Goal: Task Accomplishment & Management: Manage account settings

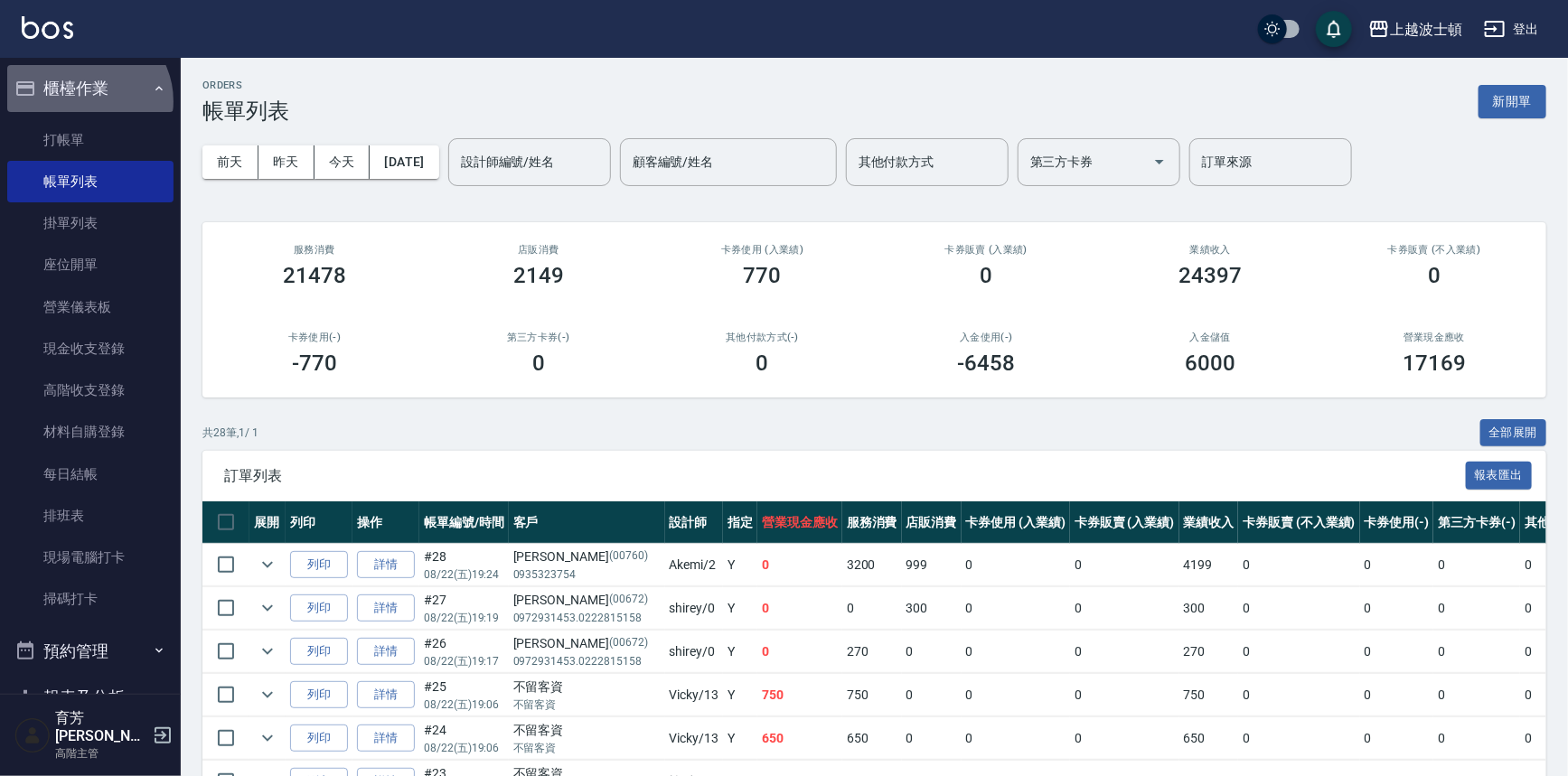
click at [85, 101] on button "櫃檯作業" at bounding box center [91, 89] width 167 height 47
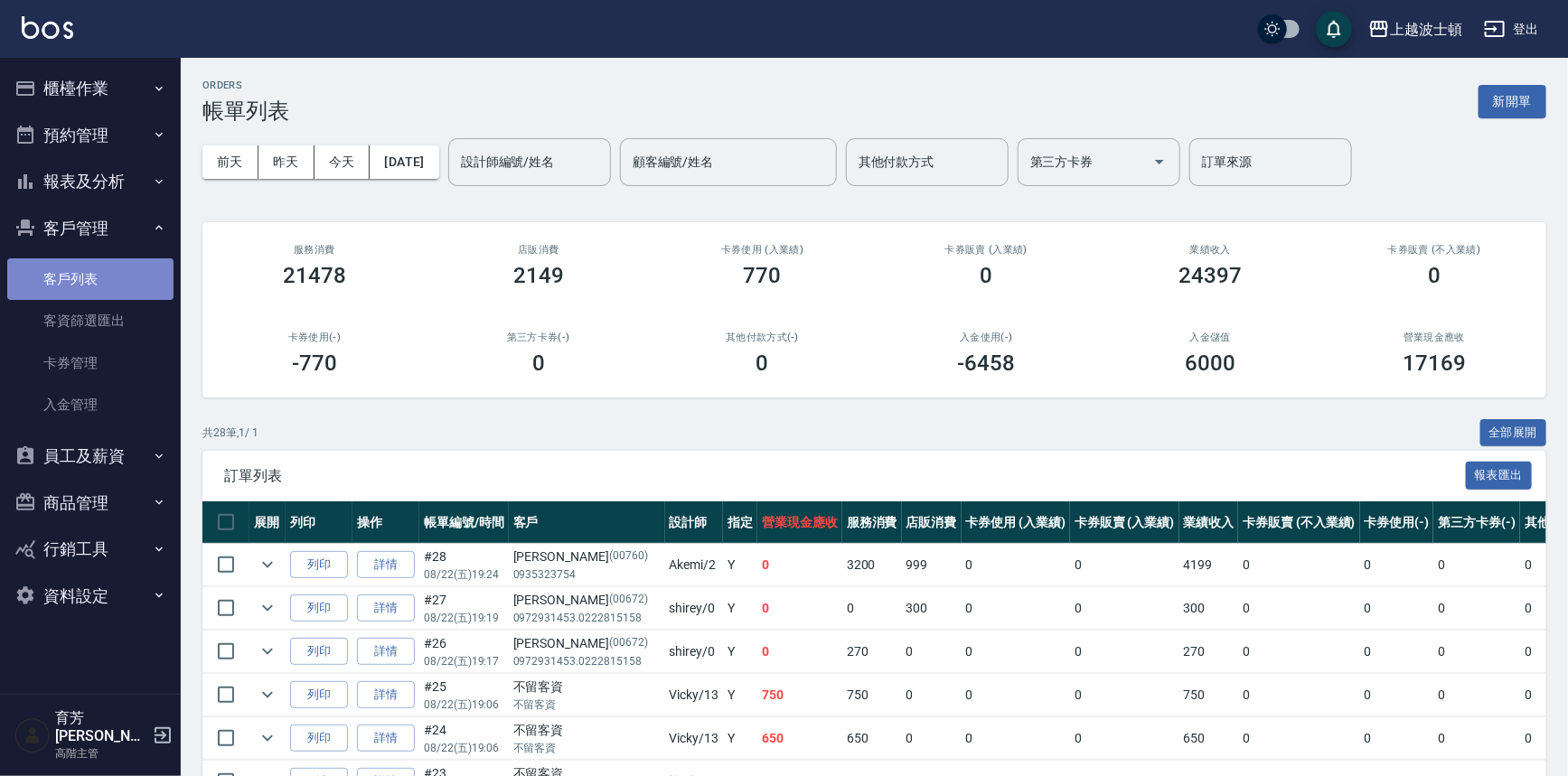
click at [79, 269] on link "客戶列表" at bounding box center [91, 279] width 167 height 41
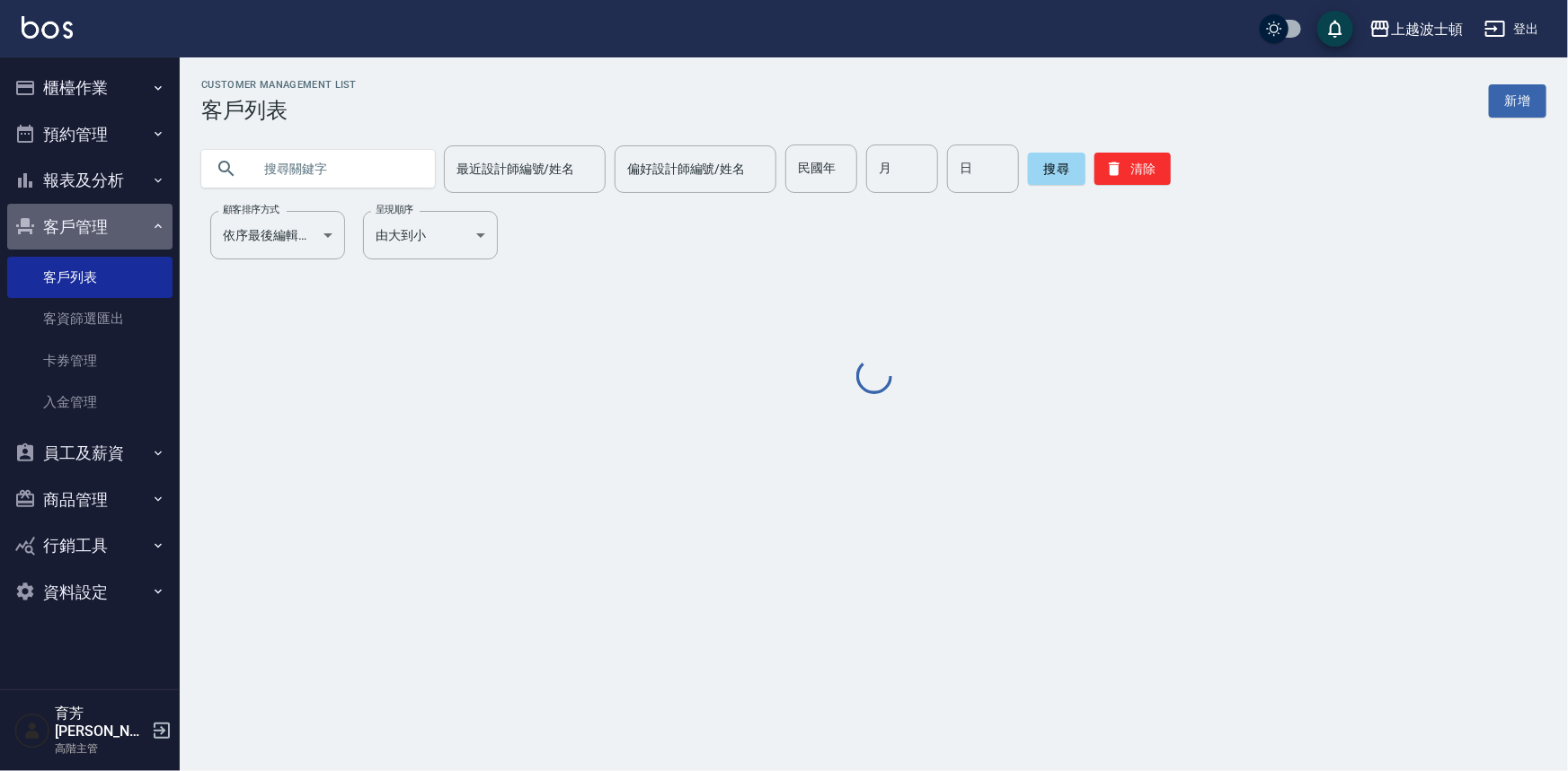
click at [85, 219] on button "客戶管理" at bounding box center [90, 227] width 166 height 47
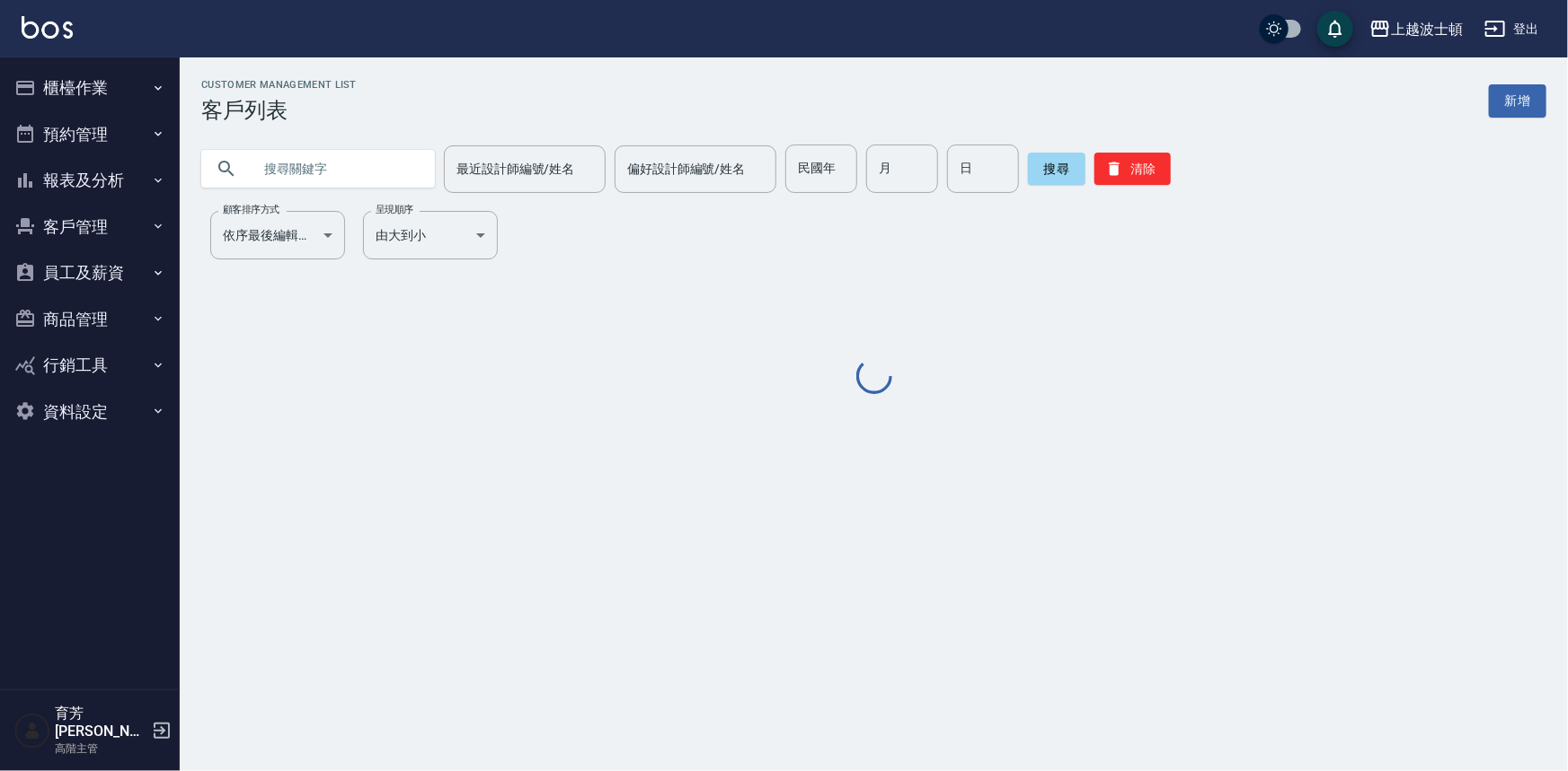
click at [94, 191] on button "報表及分析" at bounding box center [90, 180] width 166 height 47
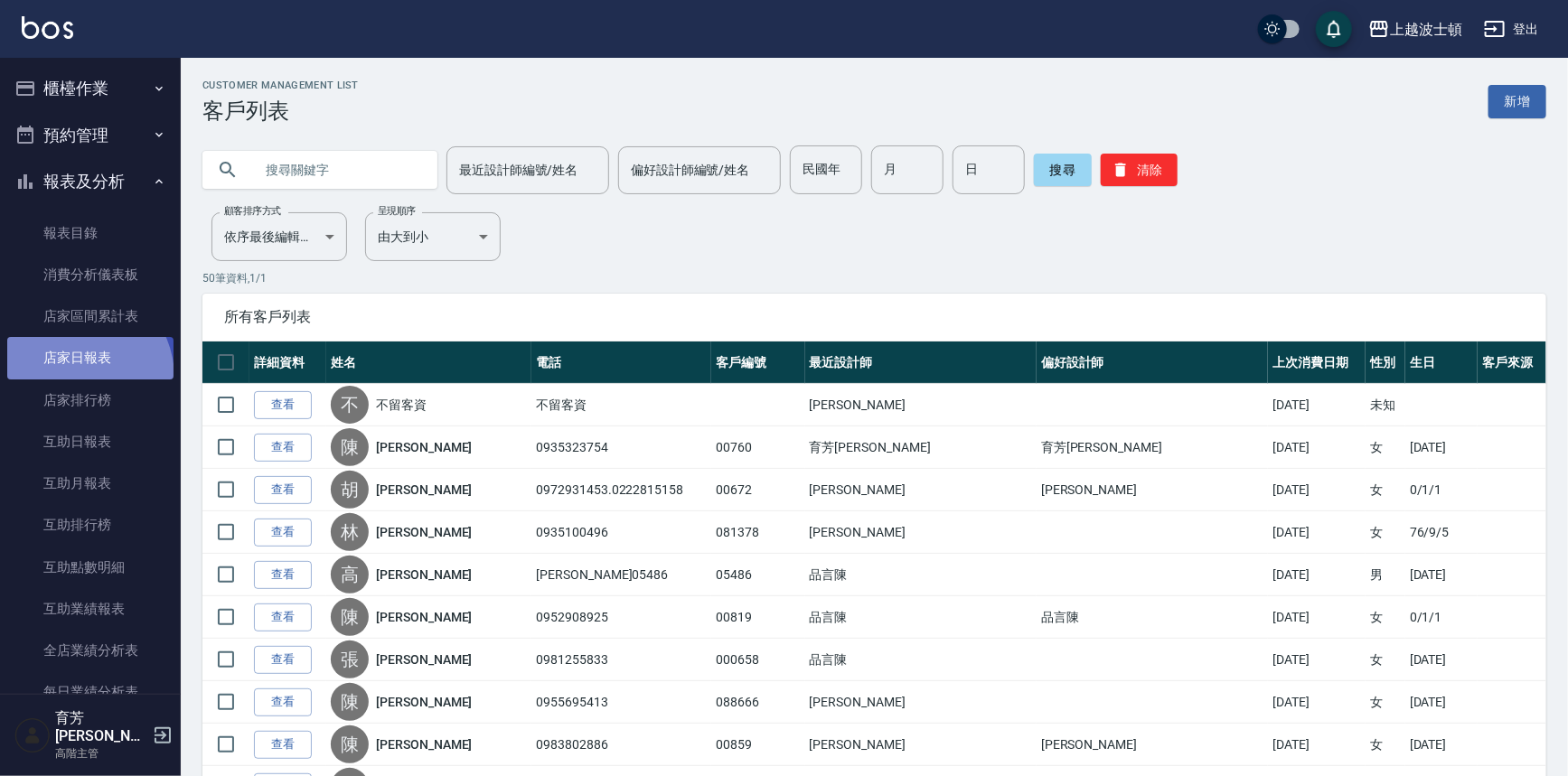
click at [74, 377] on link "店家日報表" at bounding box center [91, 358] width 167 height 41
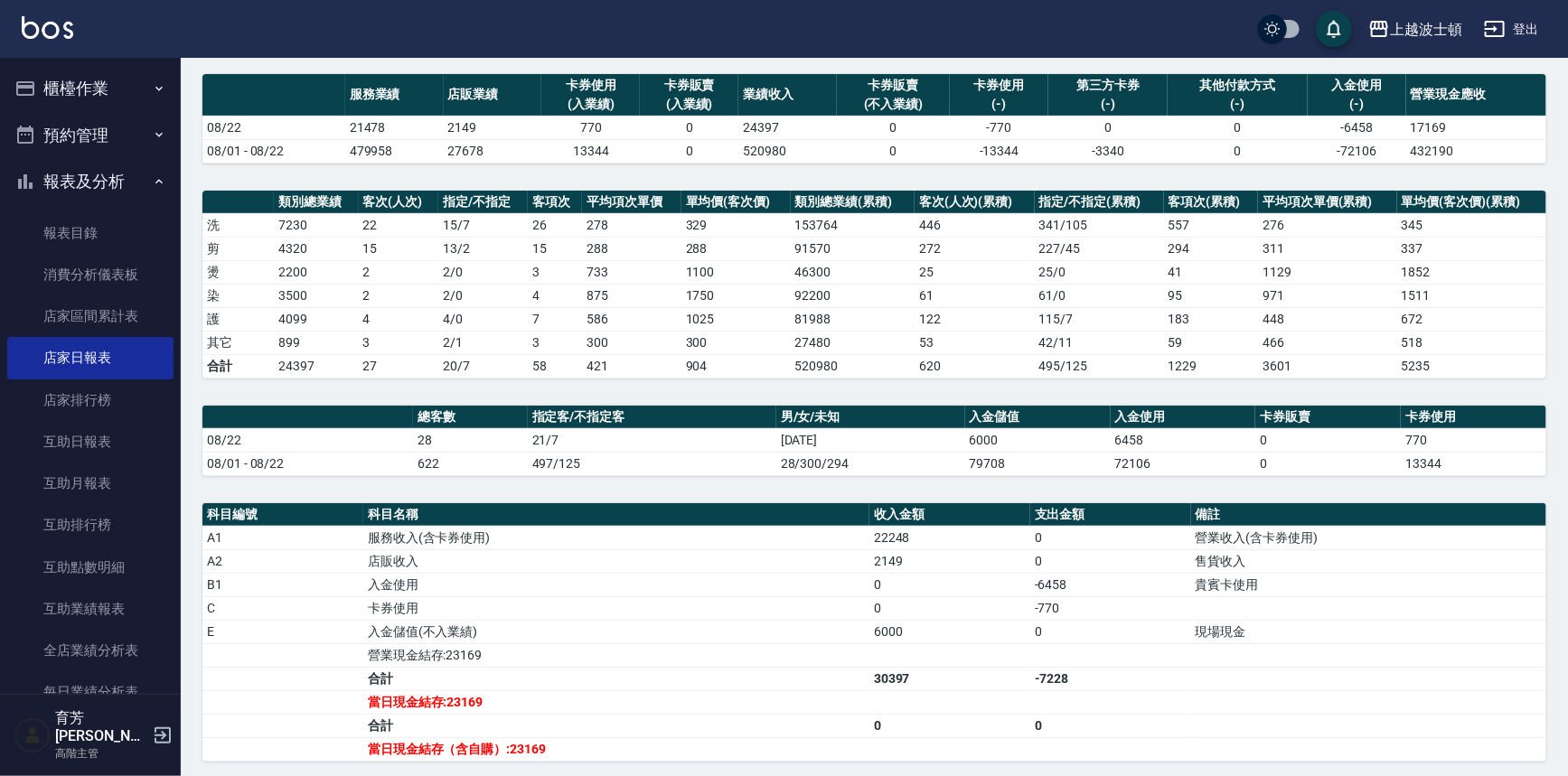
scroll to position [344, 0]
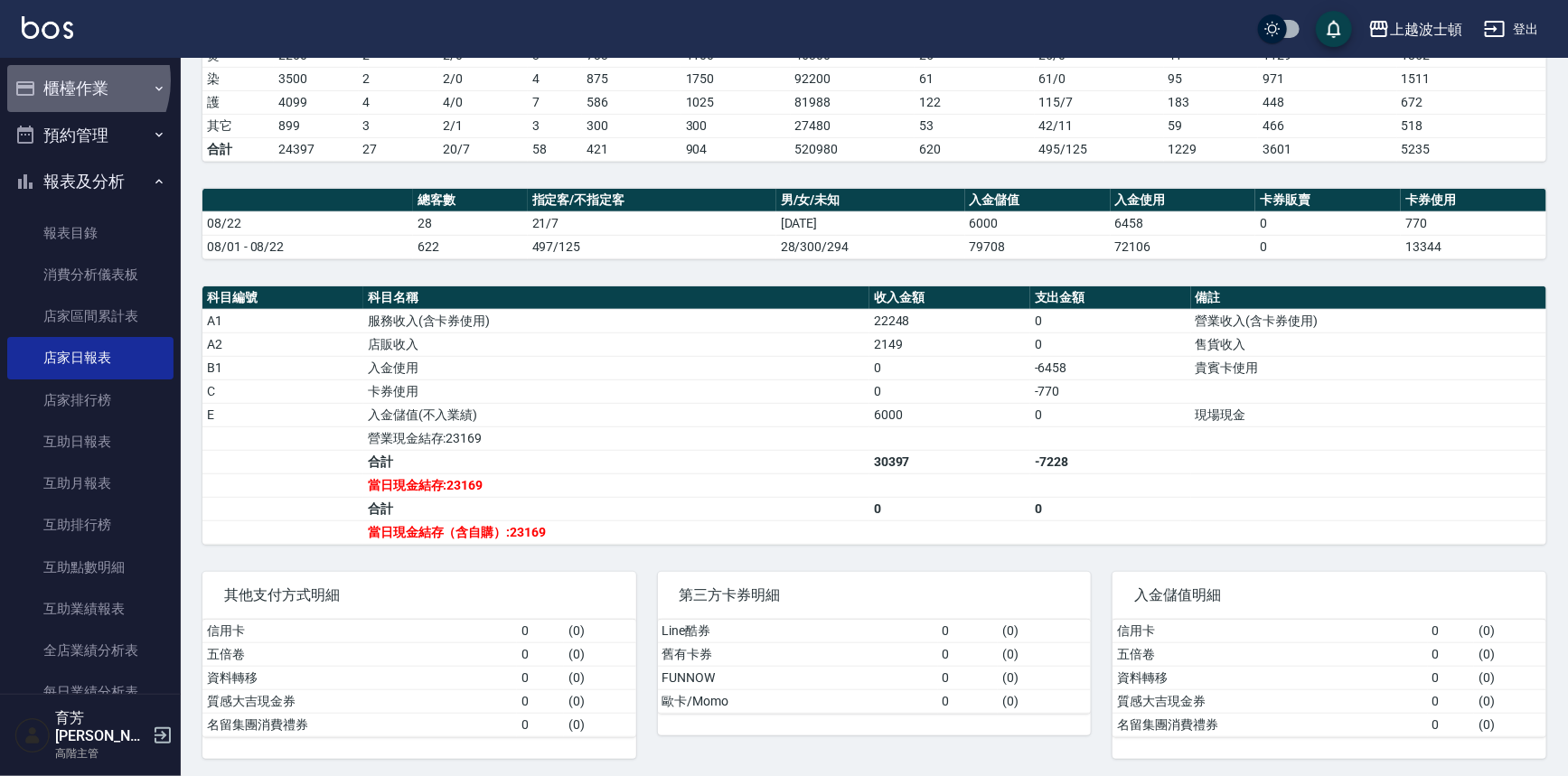
click at [67, 81] on button "櫃檯作業" at bounding box center [91, 89] width 167 height 47
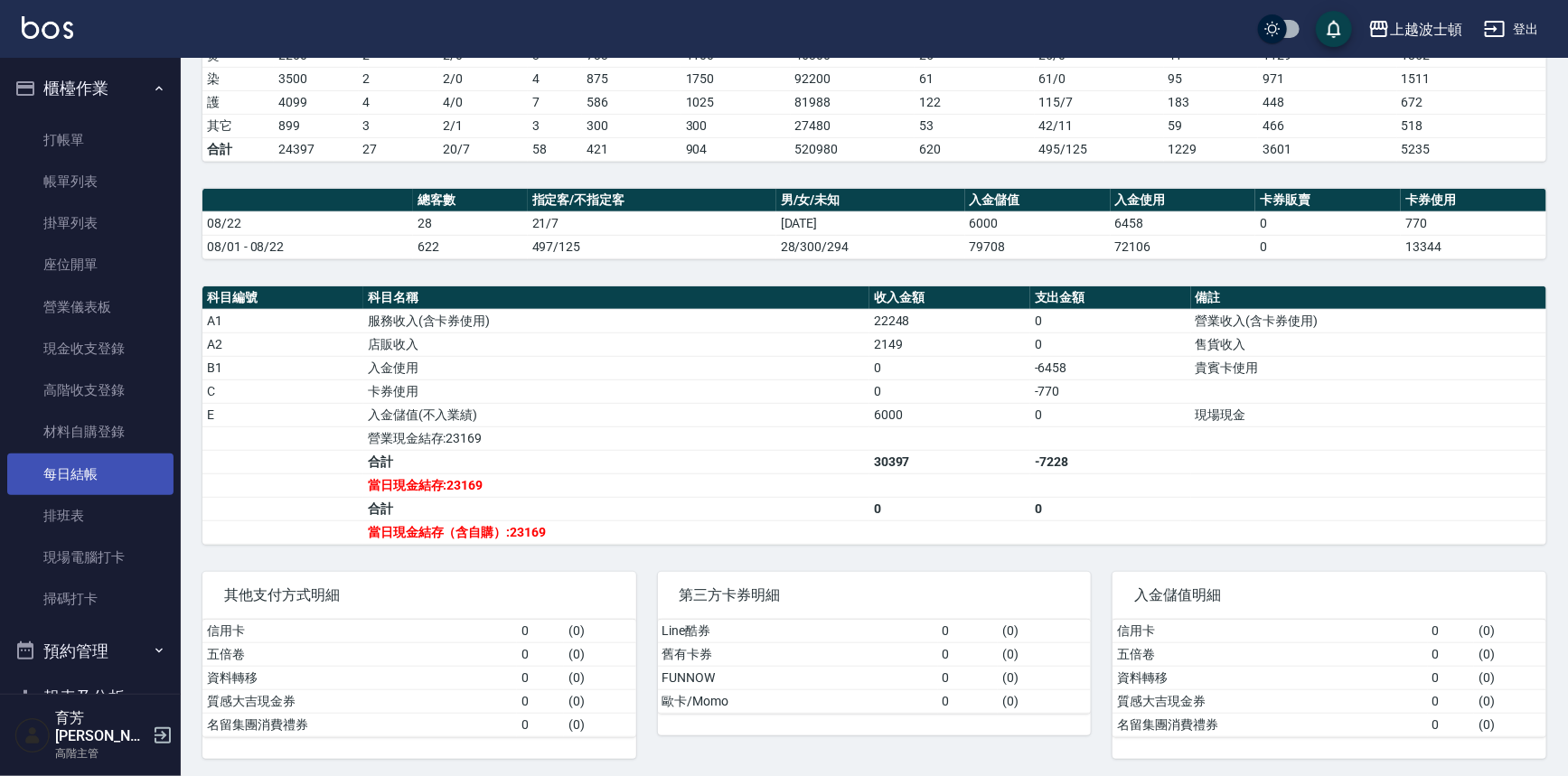
click at [96, 464] on link "每日結帳" at bounding box center [91, 475] width 167 height 41
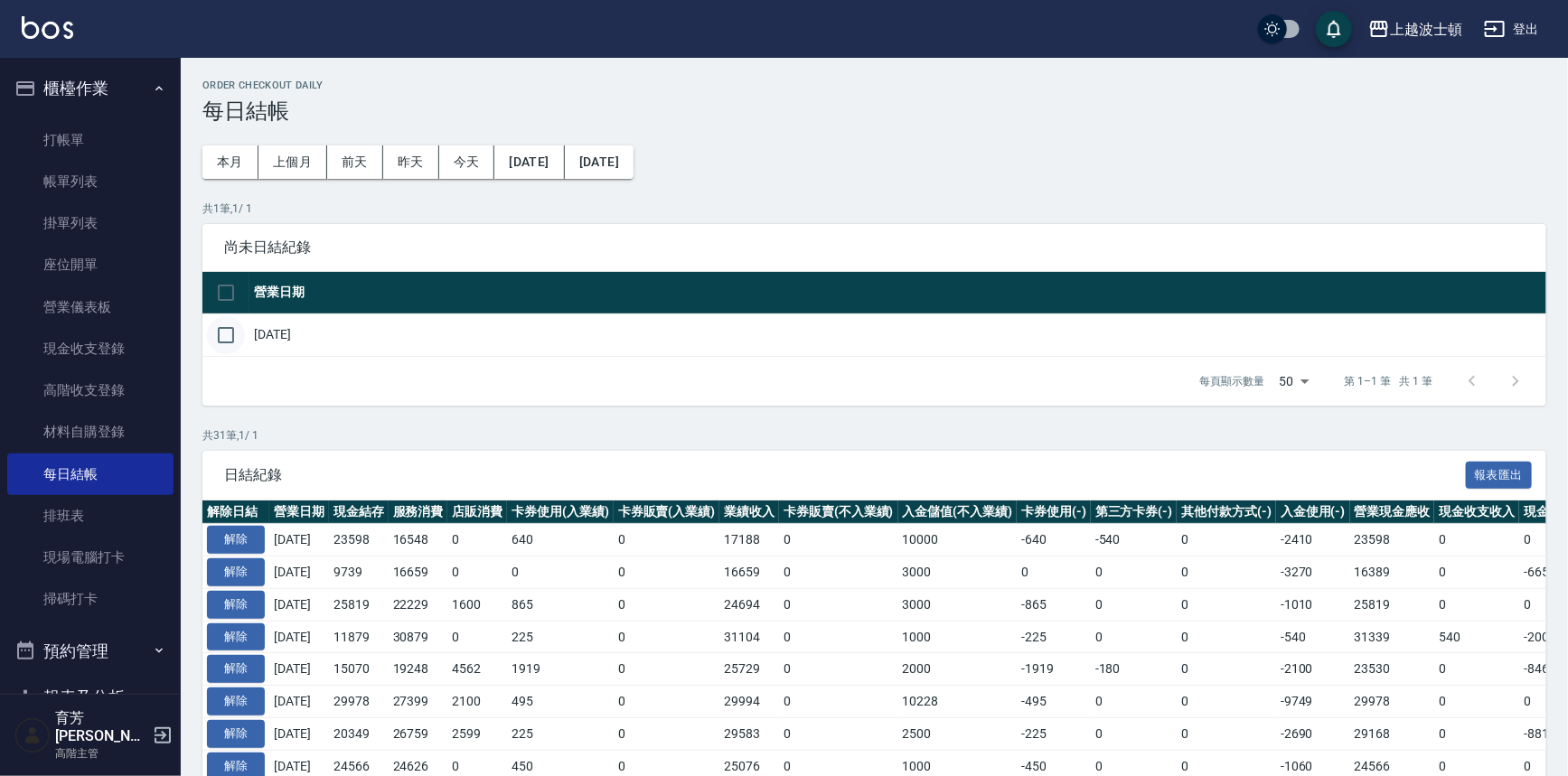
click at [235, 339] on input "checkbox" at bounding box center [226, 335] width 38 height 38
checkbox input "true"
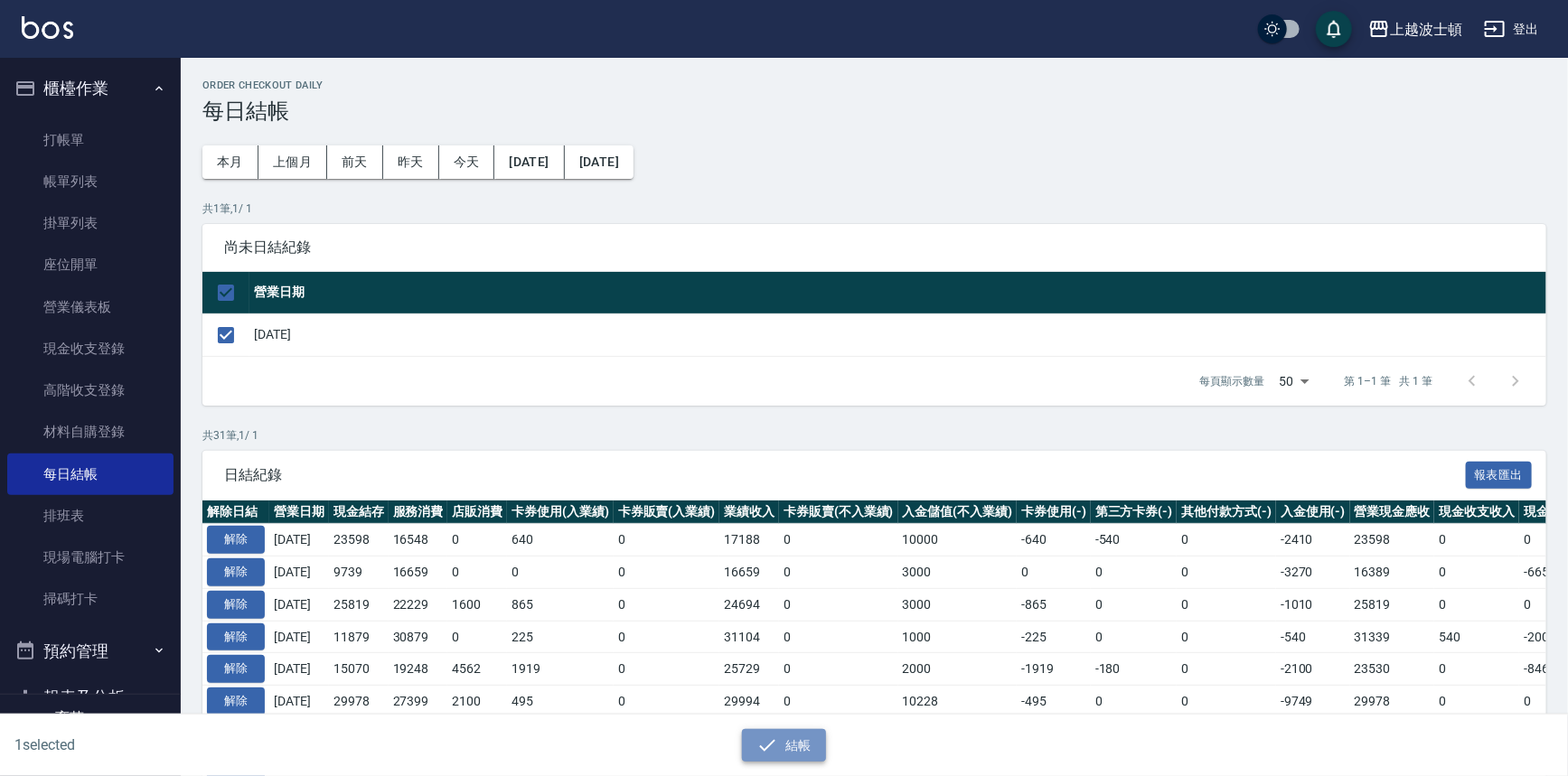
click at [786, 745] on button "結帳" at bounding box center [784, 746] width 84 height 34
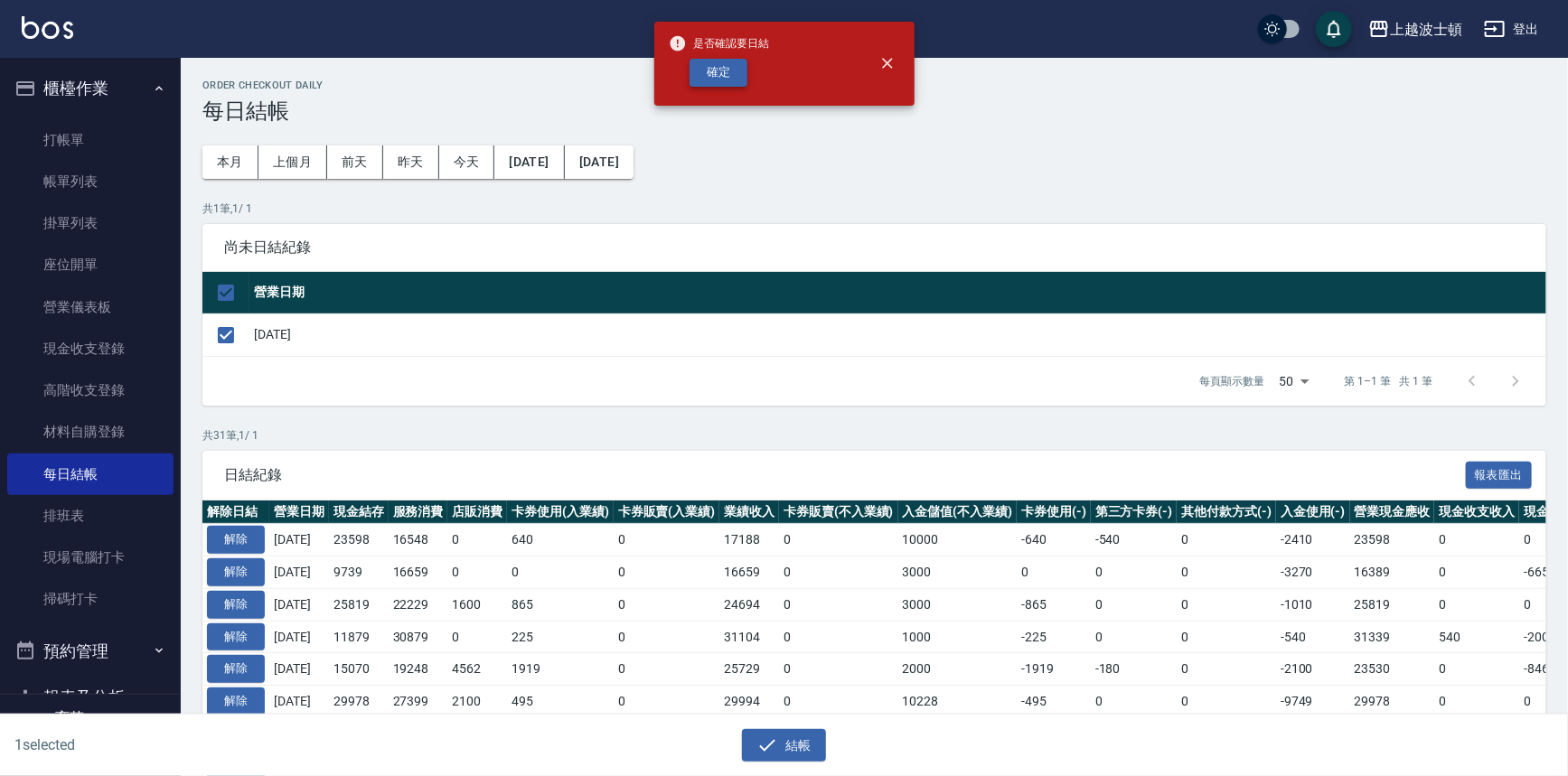
click at [746, 73] on button "確定" at bounding box center [719, 73] width 58 height 28
checkbox input "false"
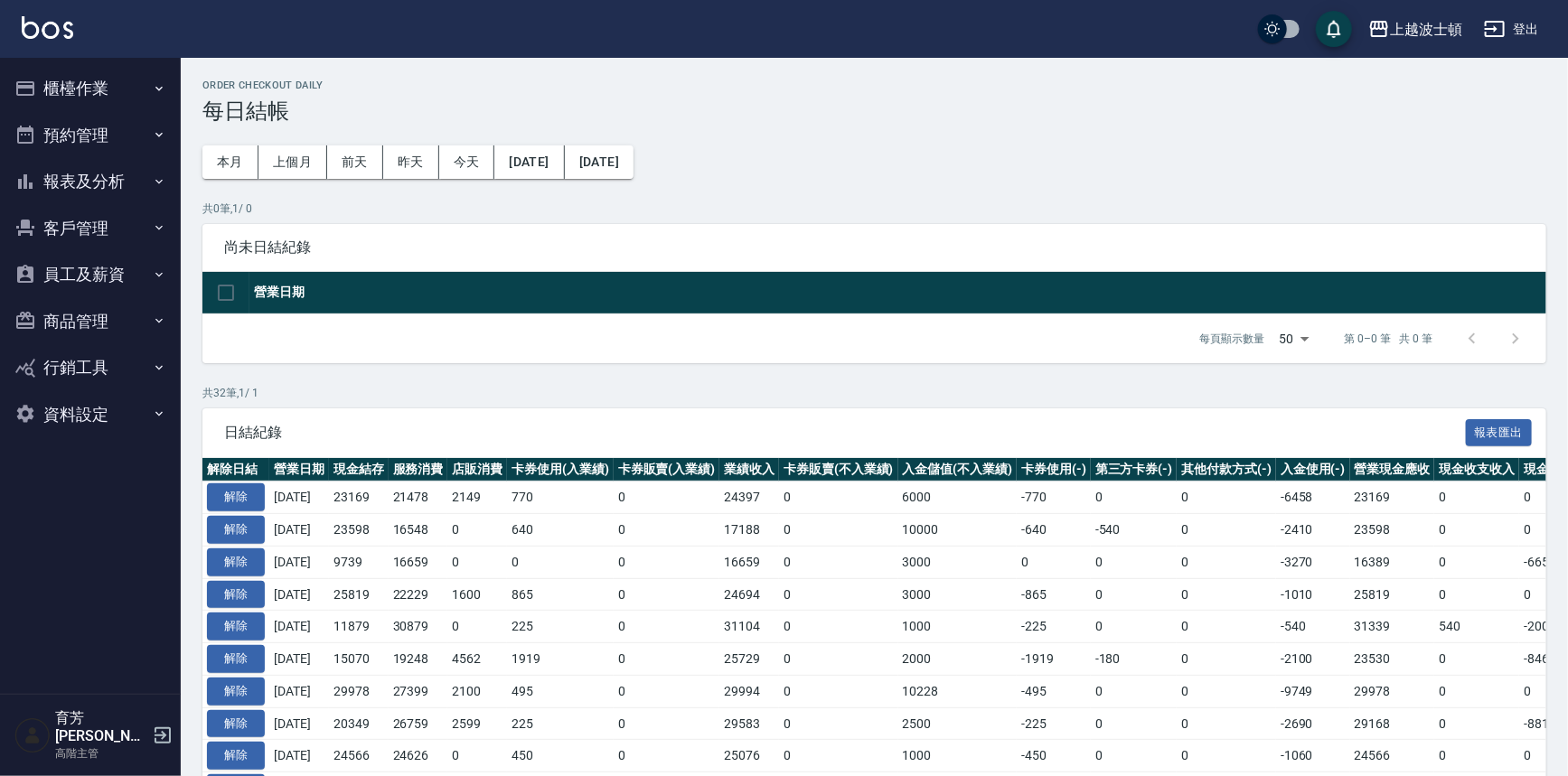
click at [76, 184] on button "報表及分析" at bounding box center [91, 182] width 167 height 47
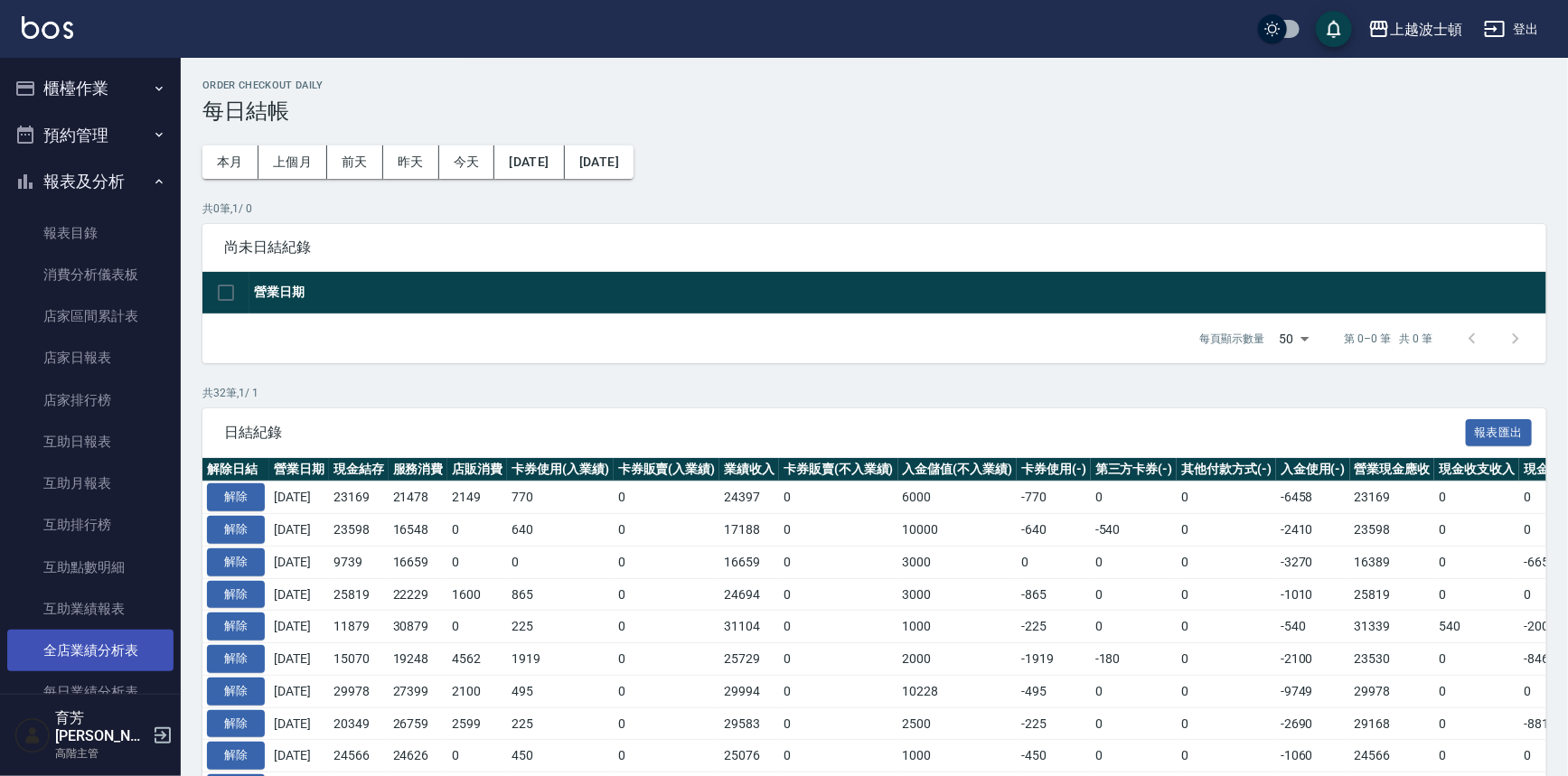
click at [92, 652] on link "全店業績分析表" at bounding box center [91, 651] width 167 height 41
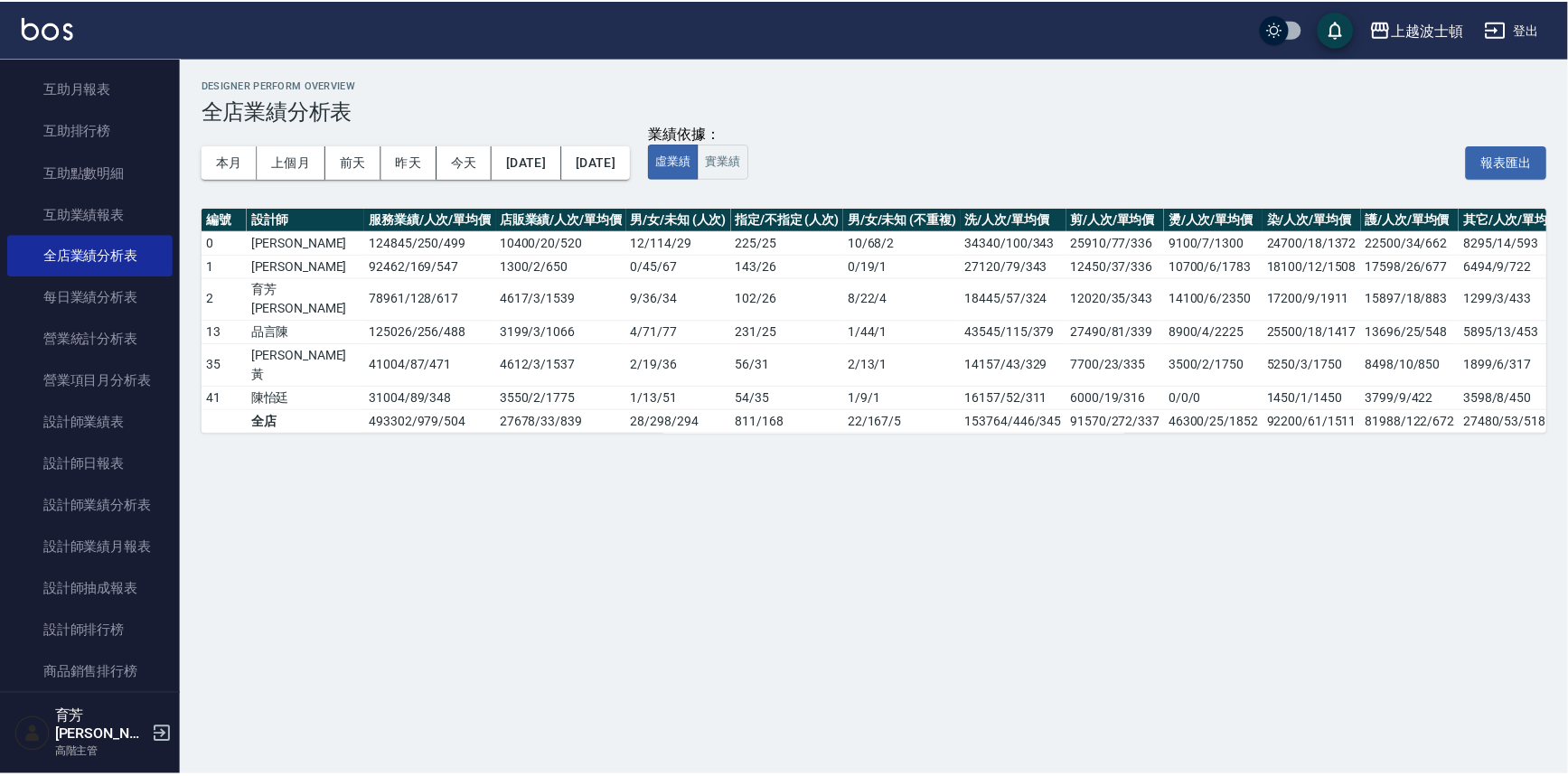
scroll to position [459, 0]
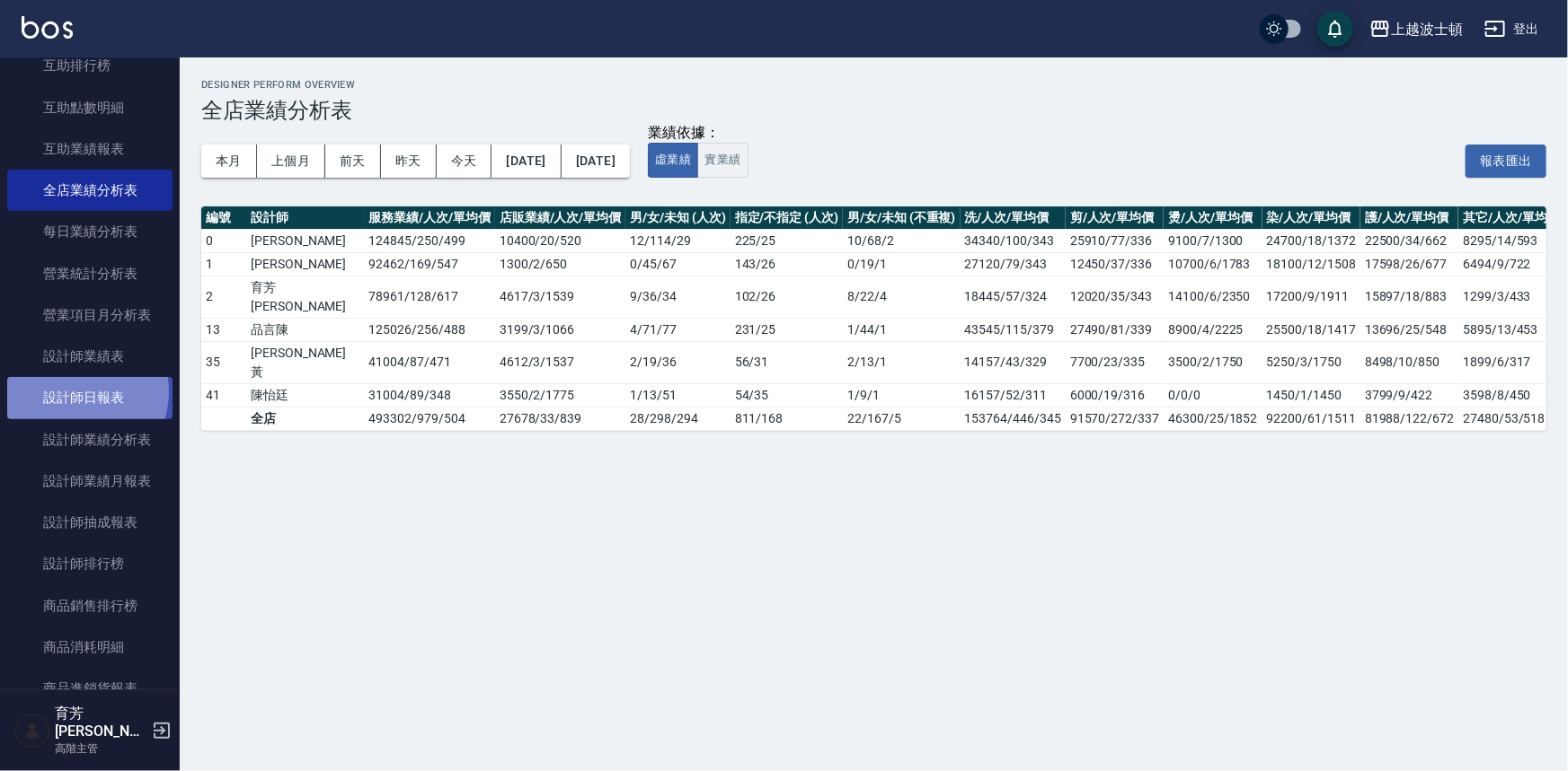
click at [71, 392] on link "設計師日報表" at bounding box center [90, 397] width 166 height 41
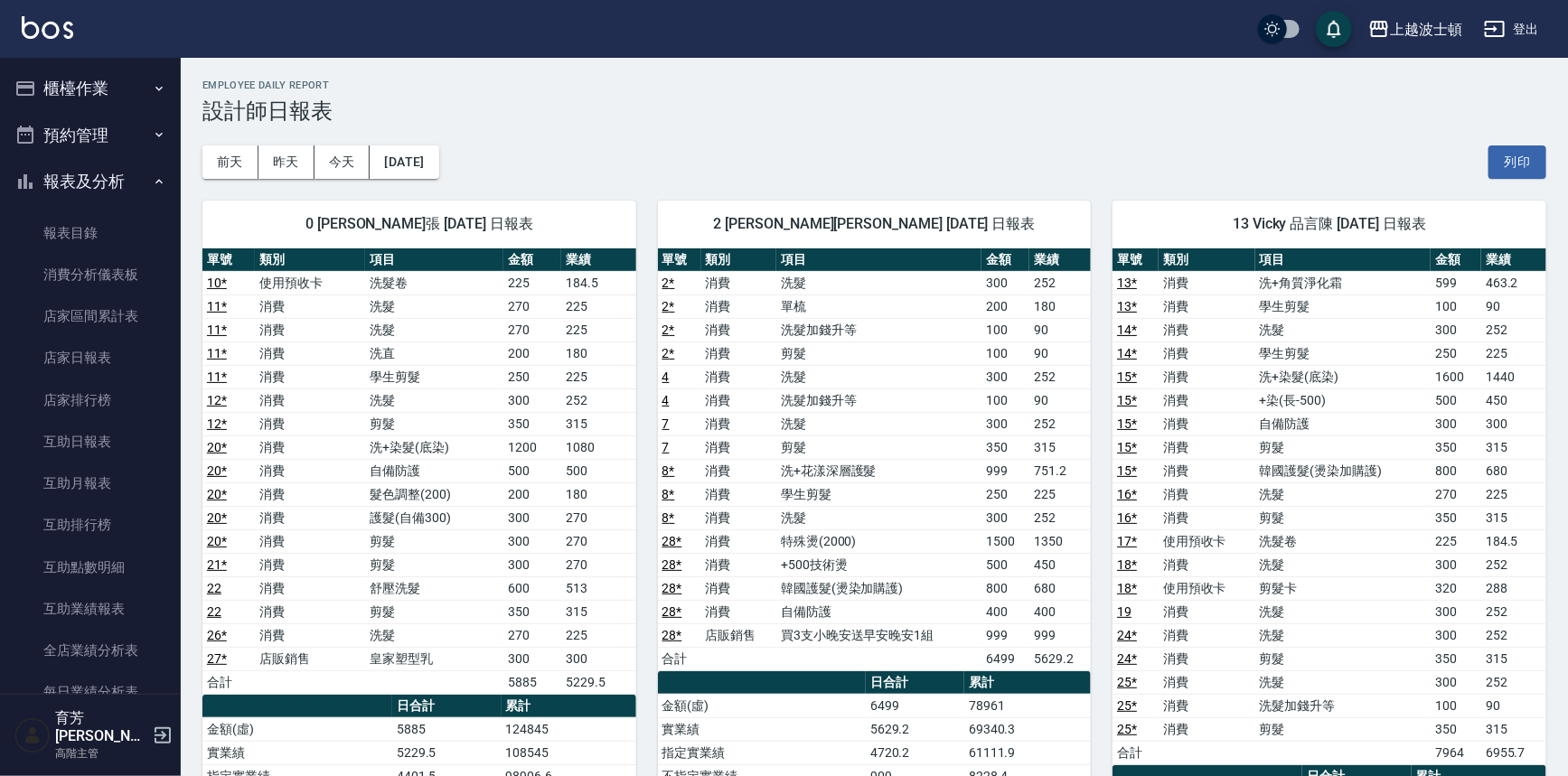
click at [96, 95] on button "櫃檯作業" at bounding box center [91, 89] width 167 height 47
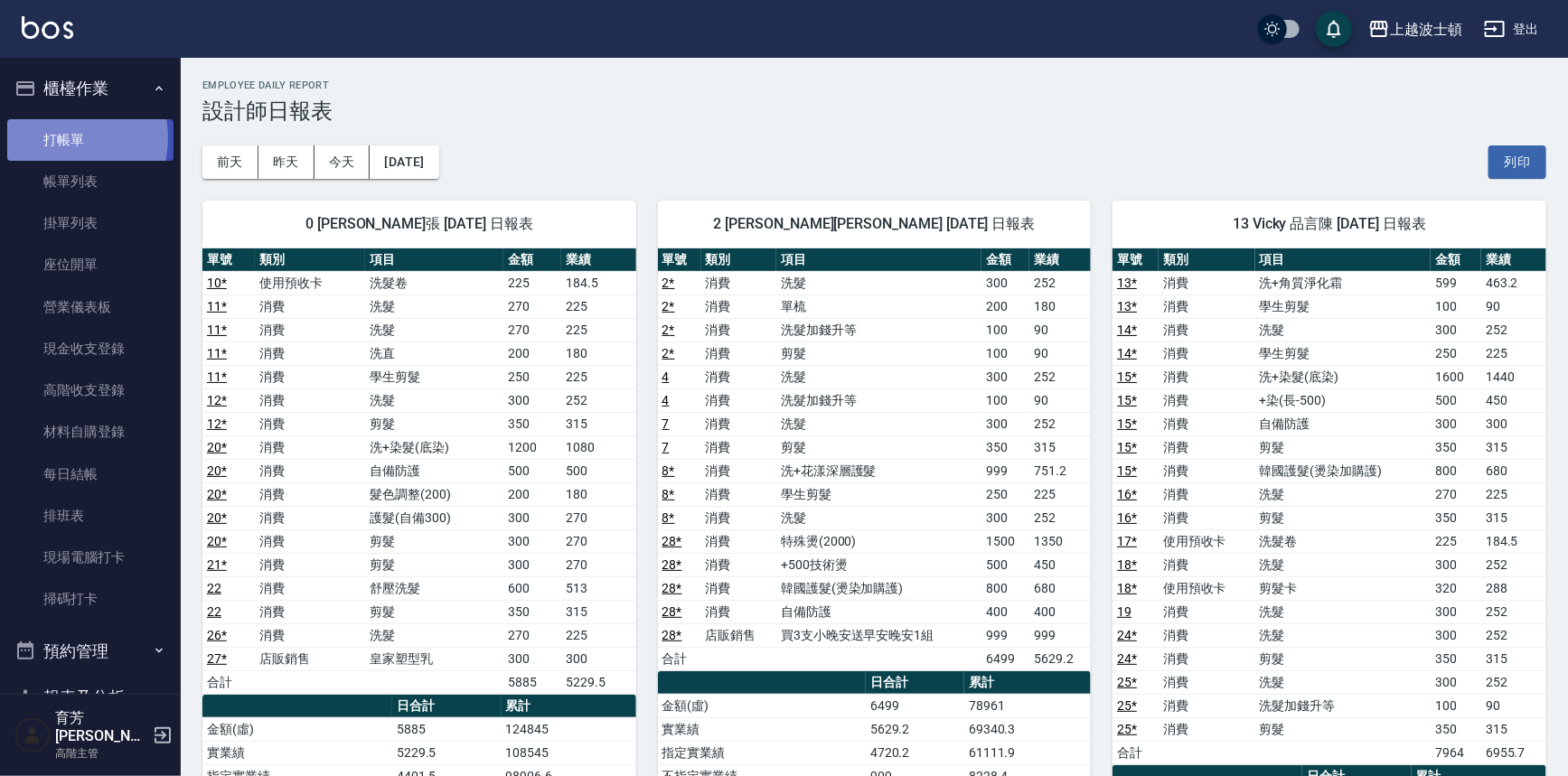
click at [68, 138] on link "打帳單" at bounding box center [91, 139] width 167 height 41
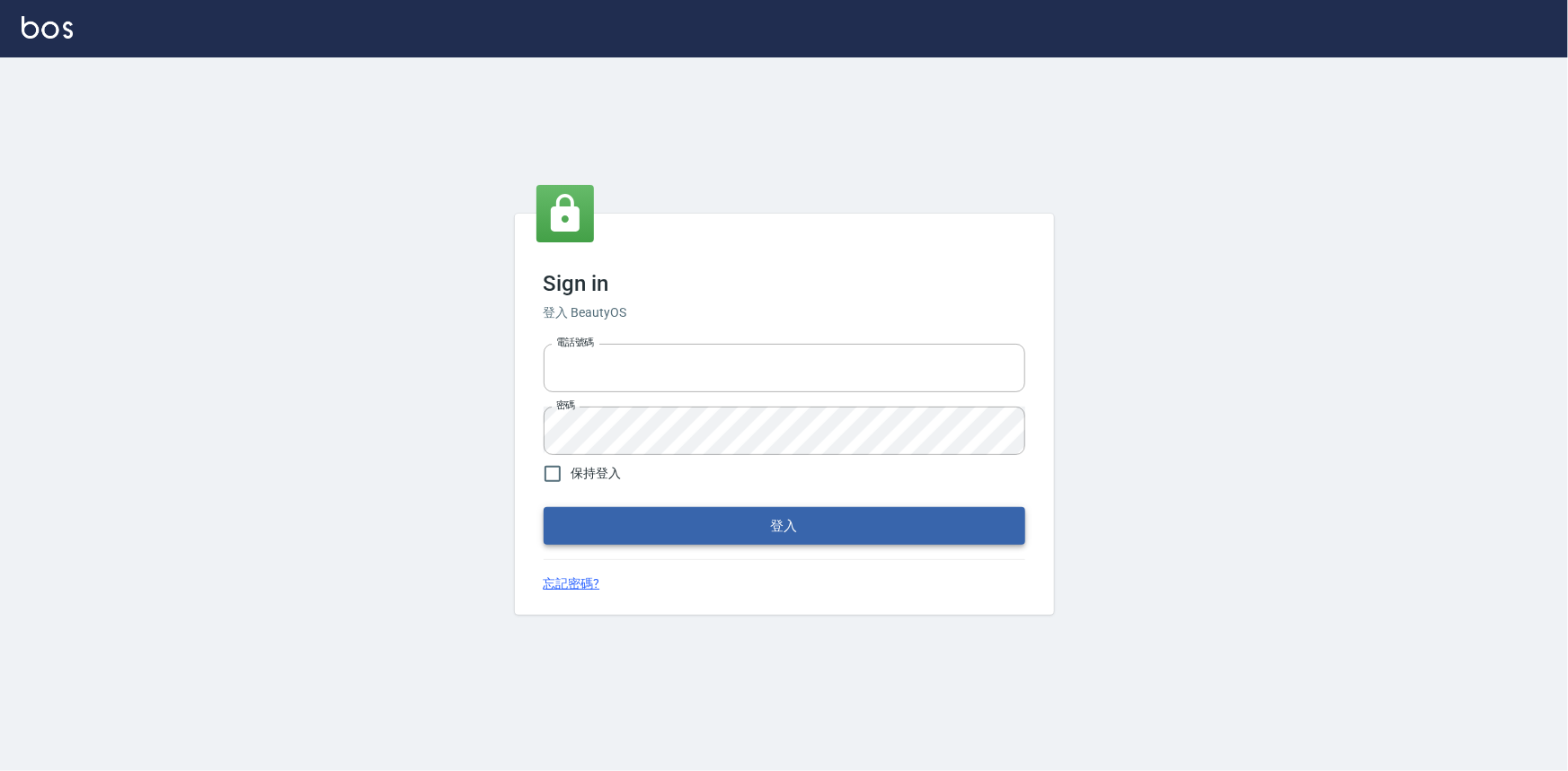
type input "0922670776"
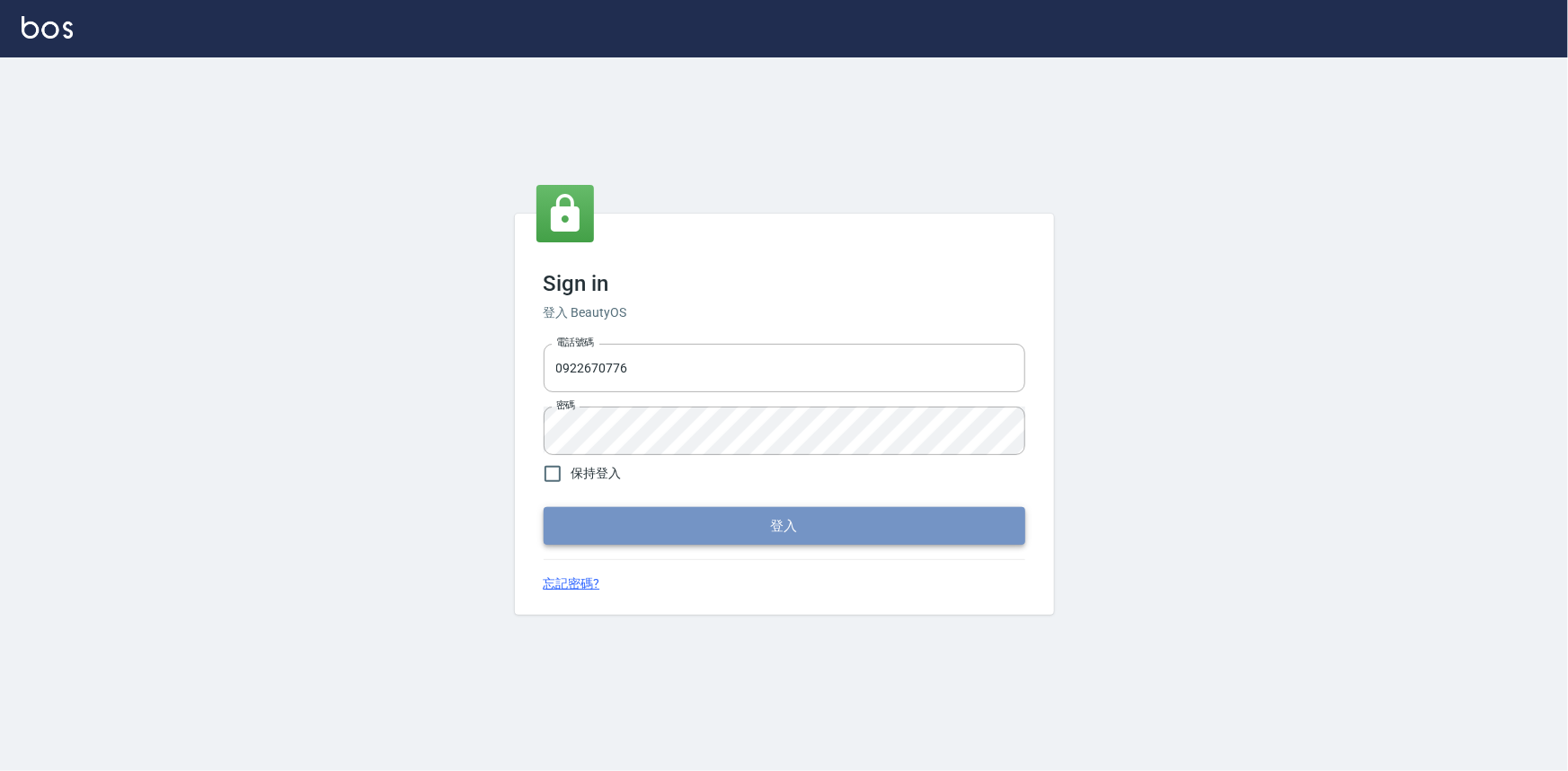
click at [746, 524] on button "登入" at bounding box center [784, 525] width 481 height 38
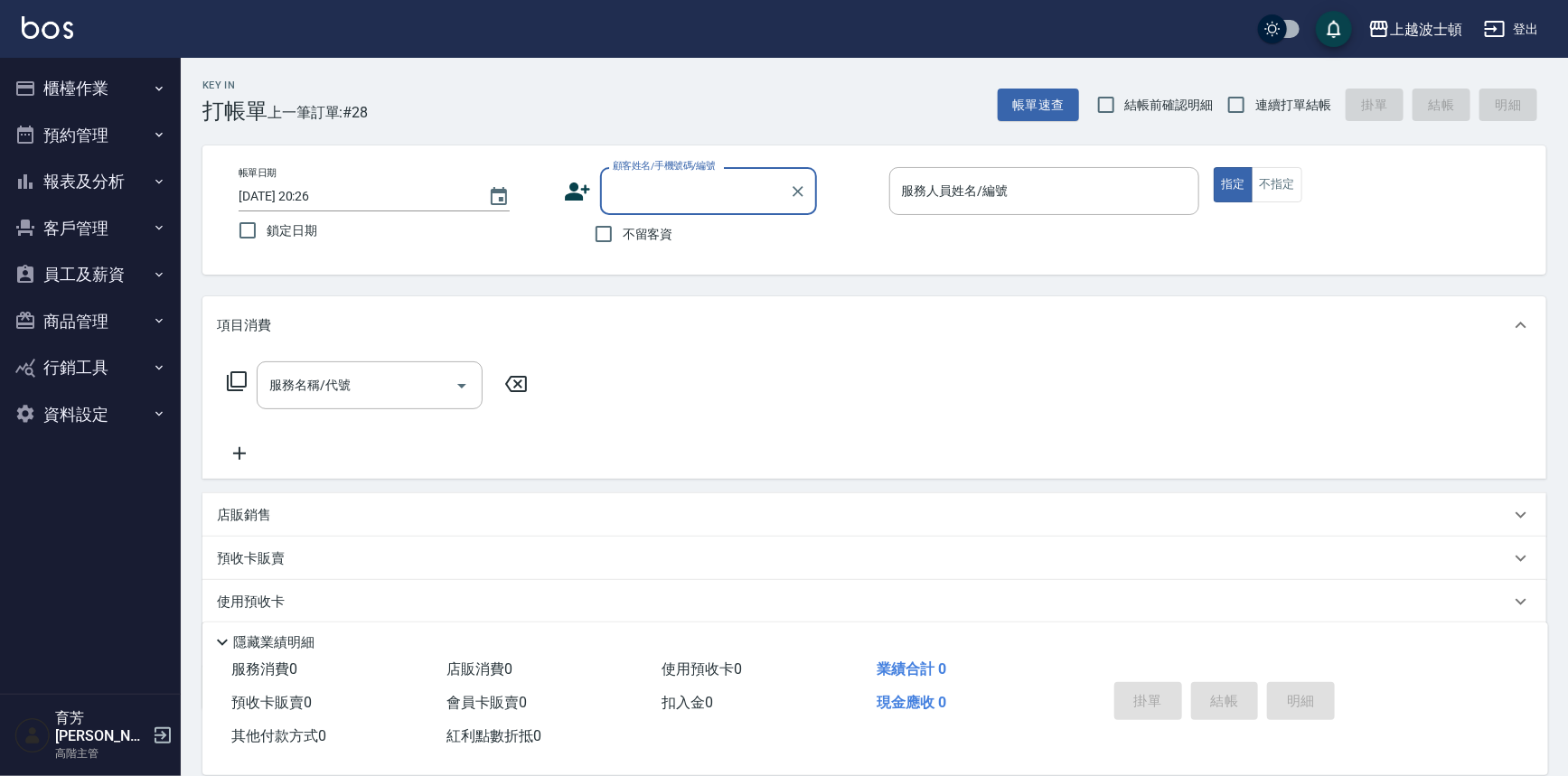
click at [81, 97] on button "櫃檯作業" at bounding box center [91, 89] width 167 height 47
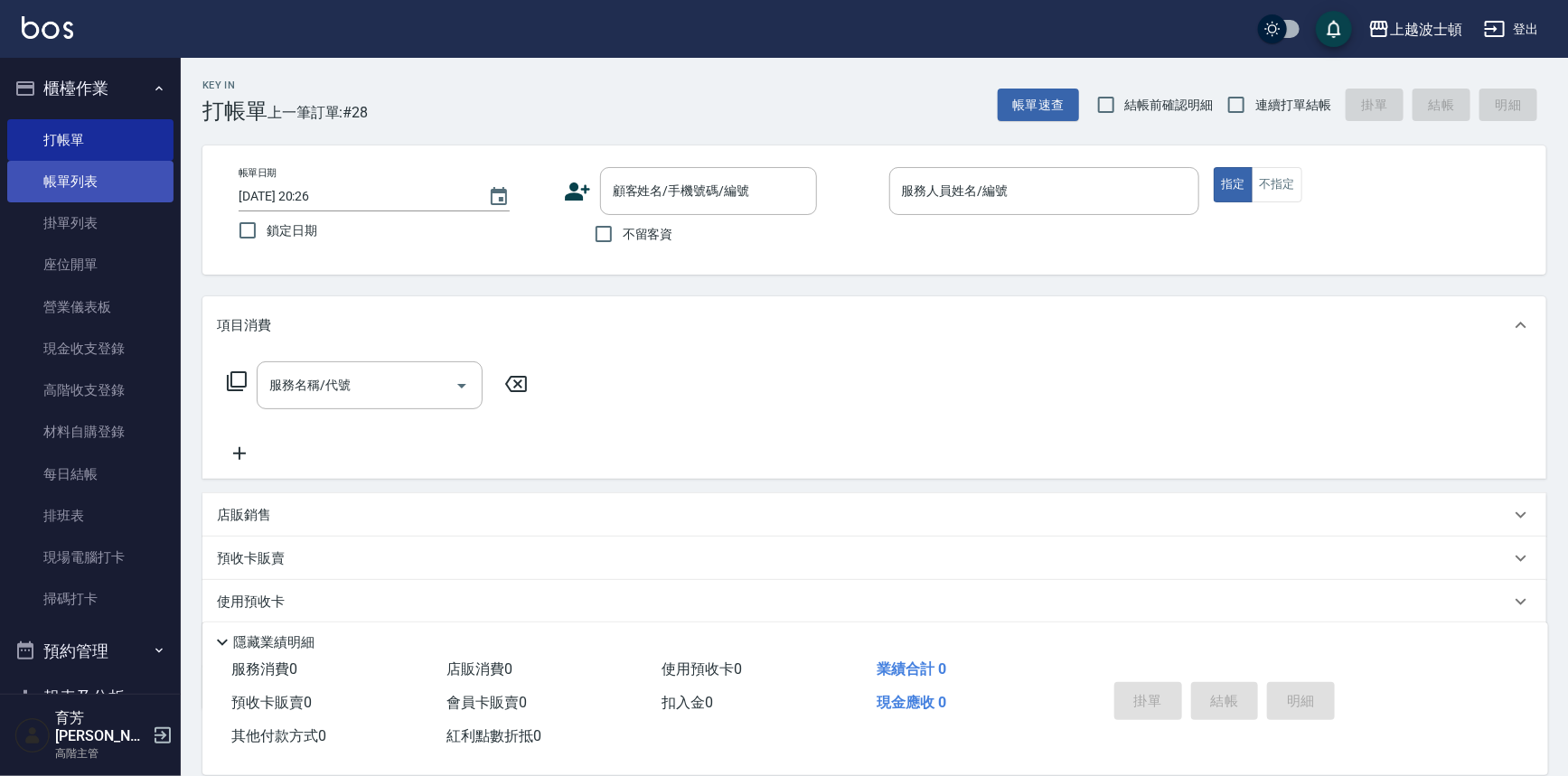
click at [80, 177] on link "帳單列表" at bounding box center [91, 182] width 167 height 41
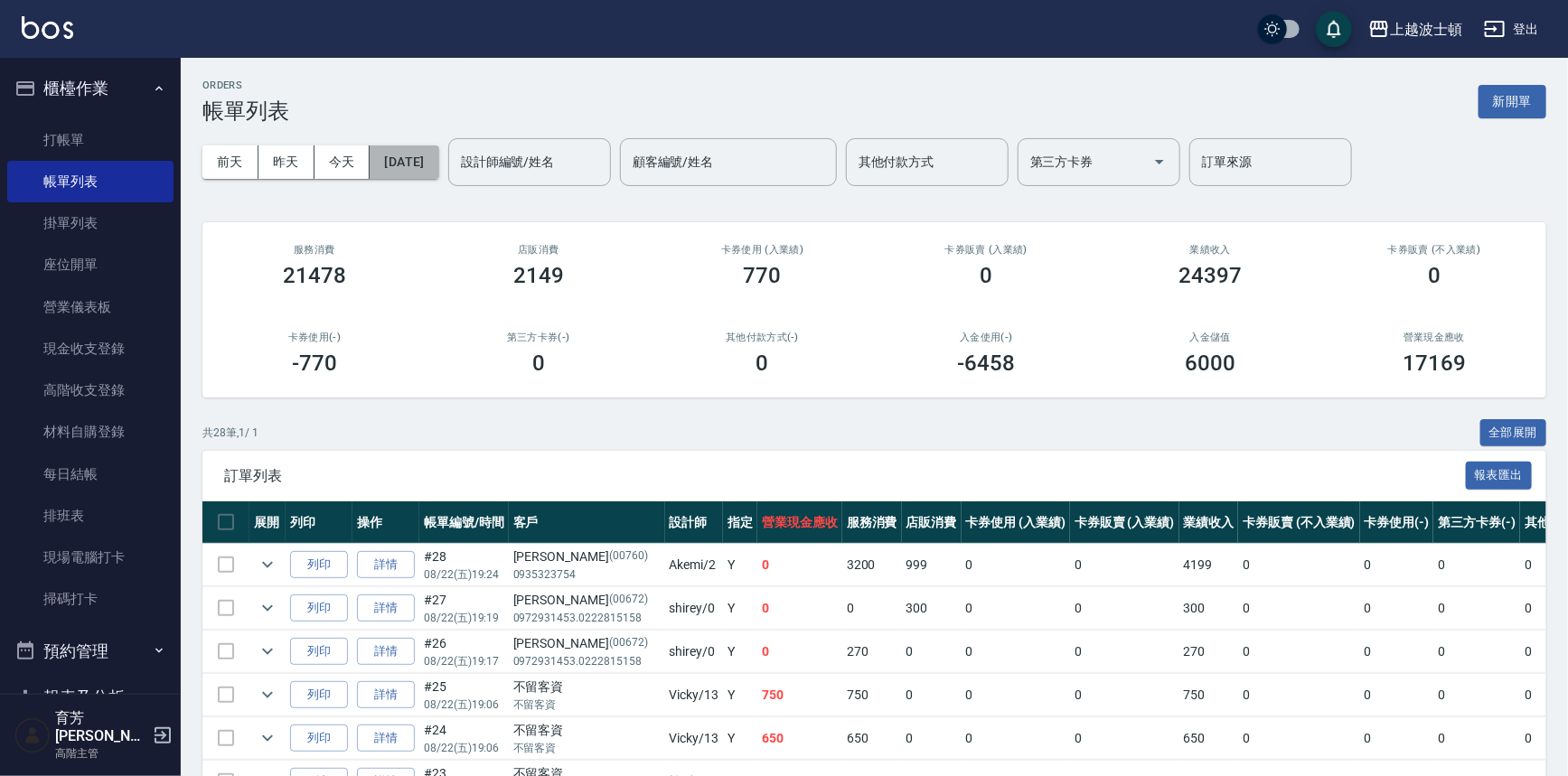
click at [425, 158] on button "[DATE]" at bounding box center [403, 162] width 68 height 34
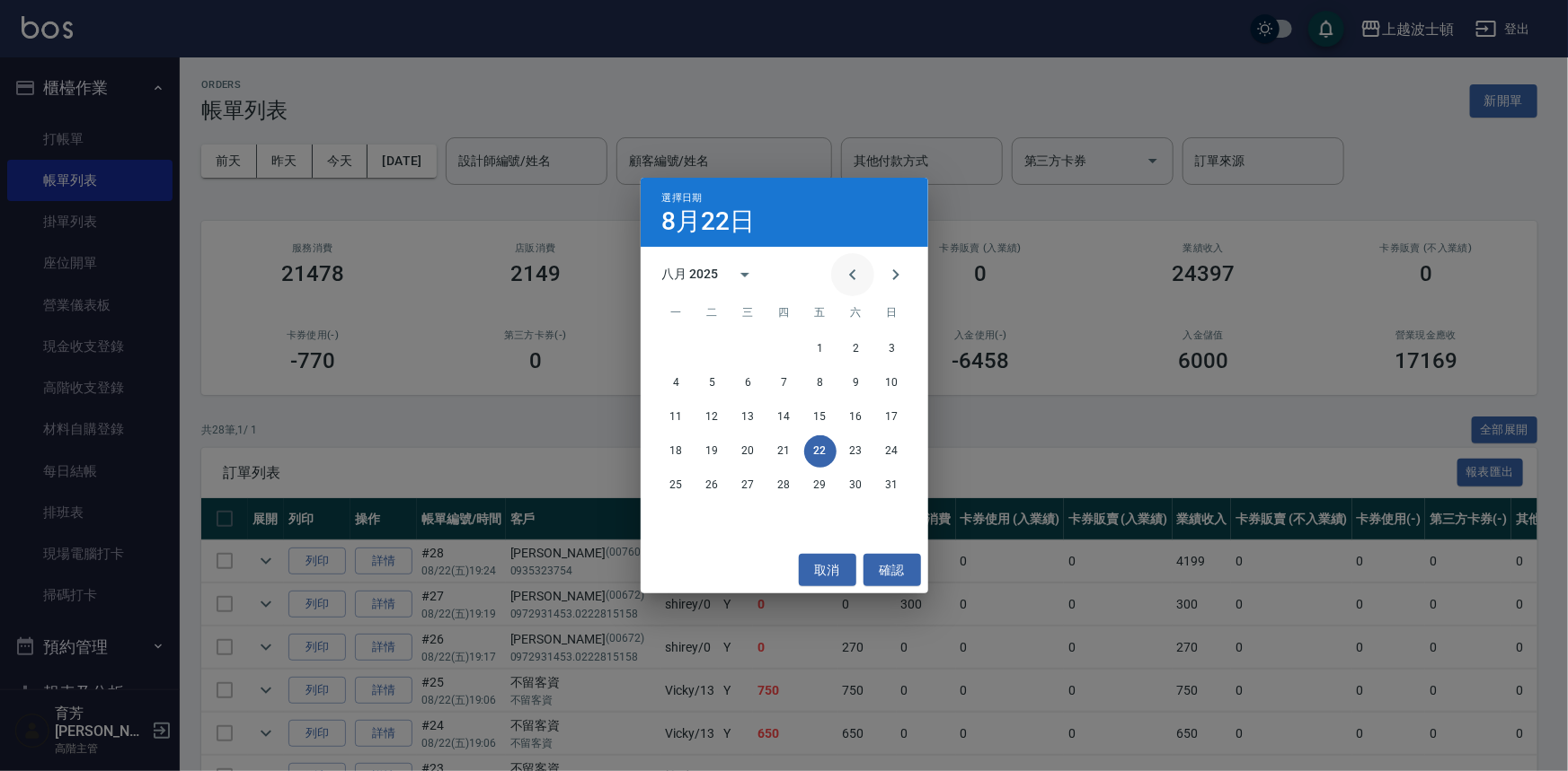
click at [840, 276] on button "Previous month" at bounding box center [852, 274] width 43 height 43
click at [847, 277] on icon "Previous month" at bounding box center [852, 274] width 21 height 21
click at [900, 415] on button "18" at bounding box center [891, 418] width 33 height 33
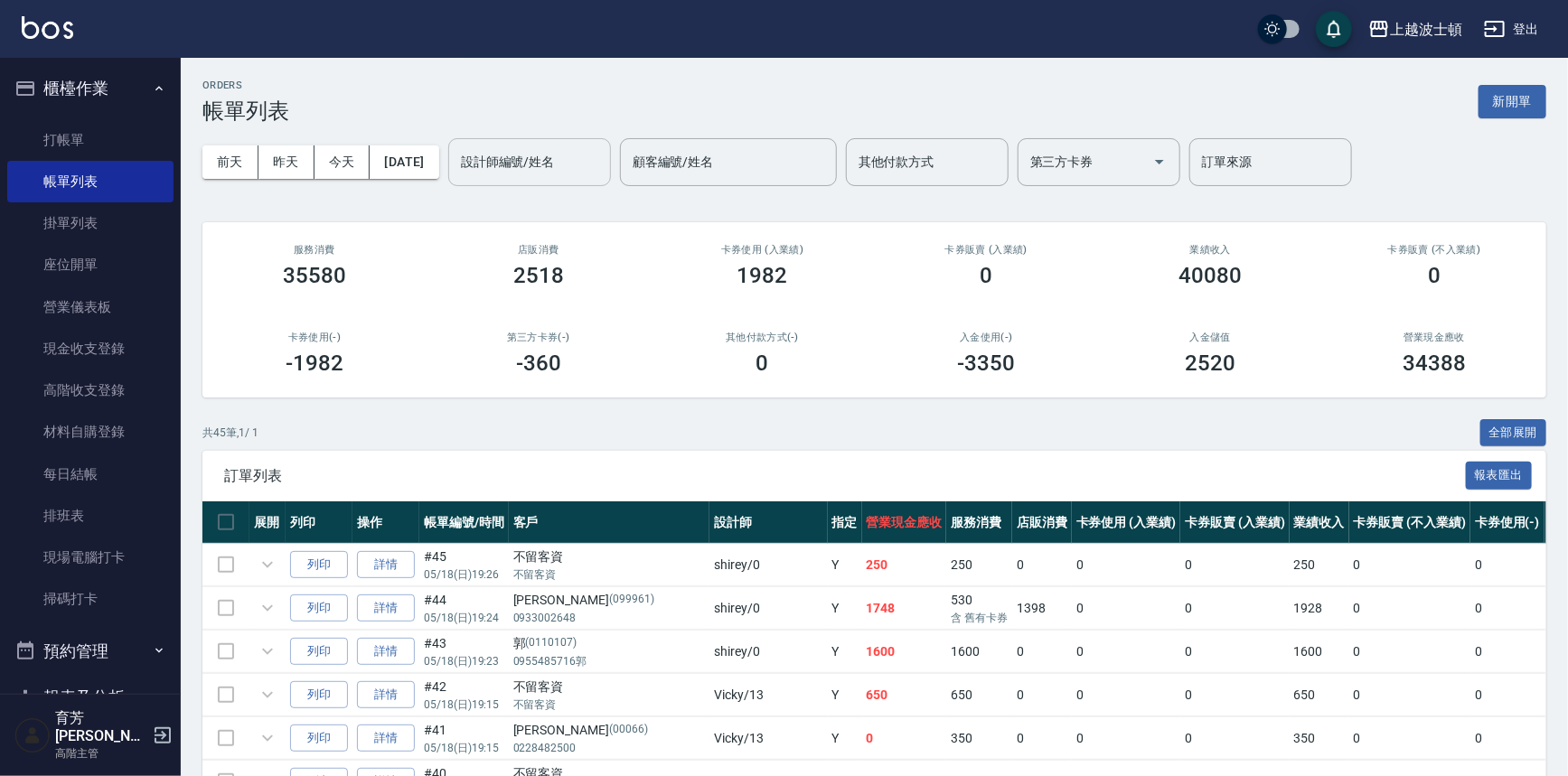
click at [561, 154] on div "設計師編號/姓名 設計師編號/姓名" at bounding box center [530, 162] width 163 height 48
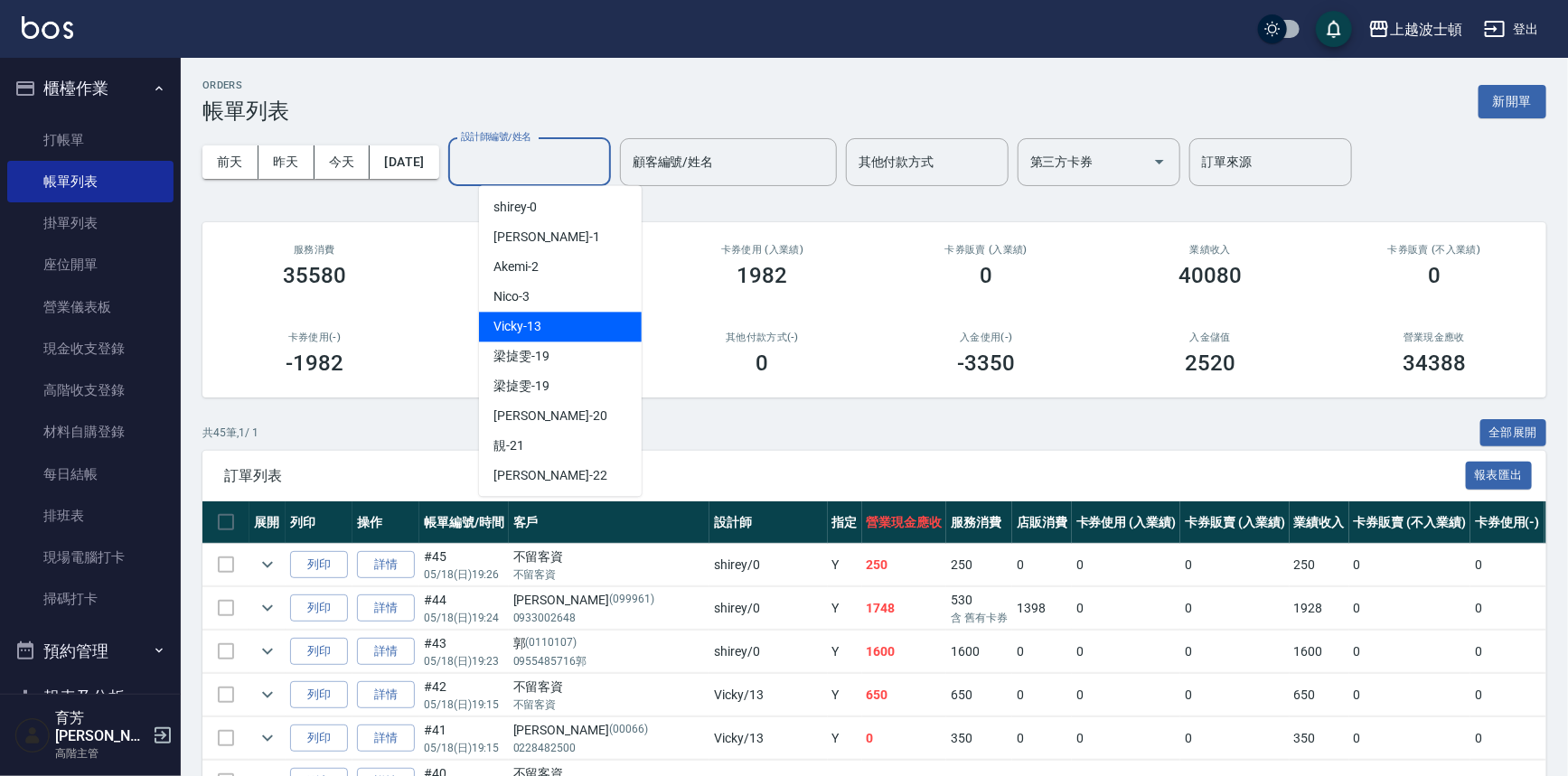
click at [547, 317] on div "Vicky -13" at bounding box center [561, 327] width 163 height 30
type input "Vicky-13"
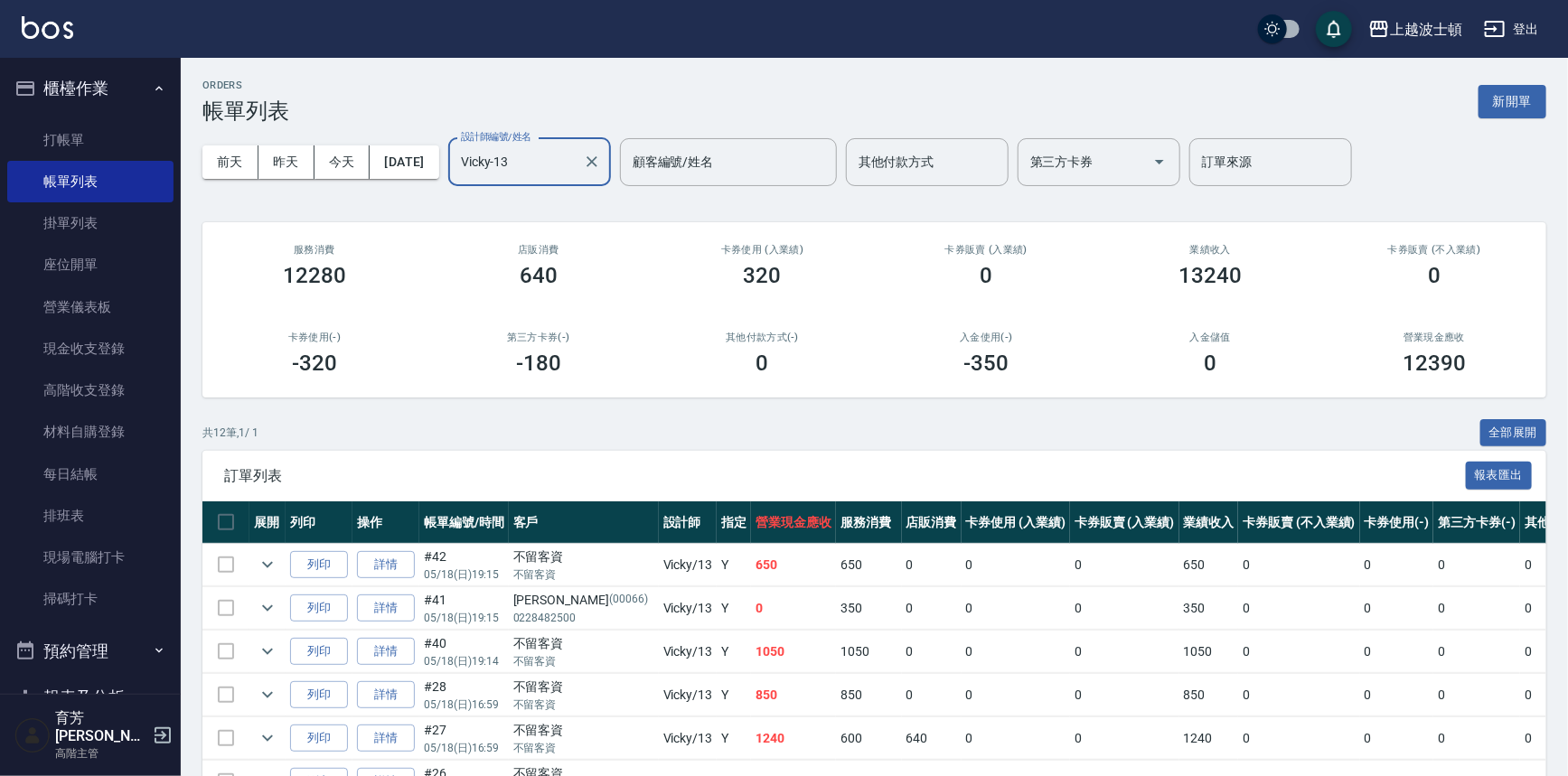
scroll to position [368, 0]
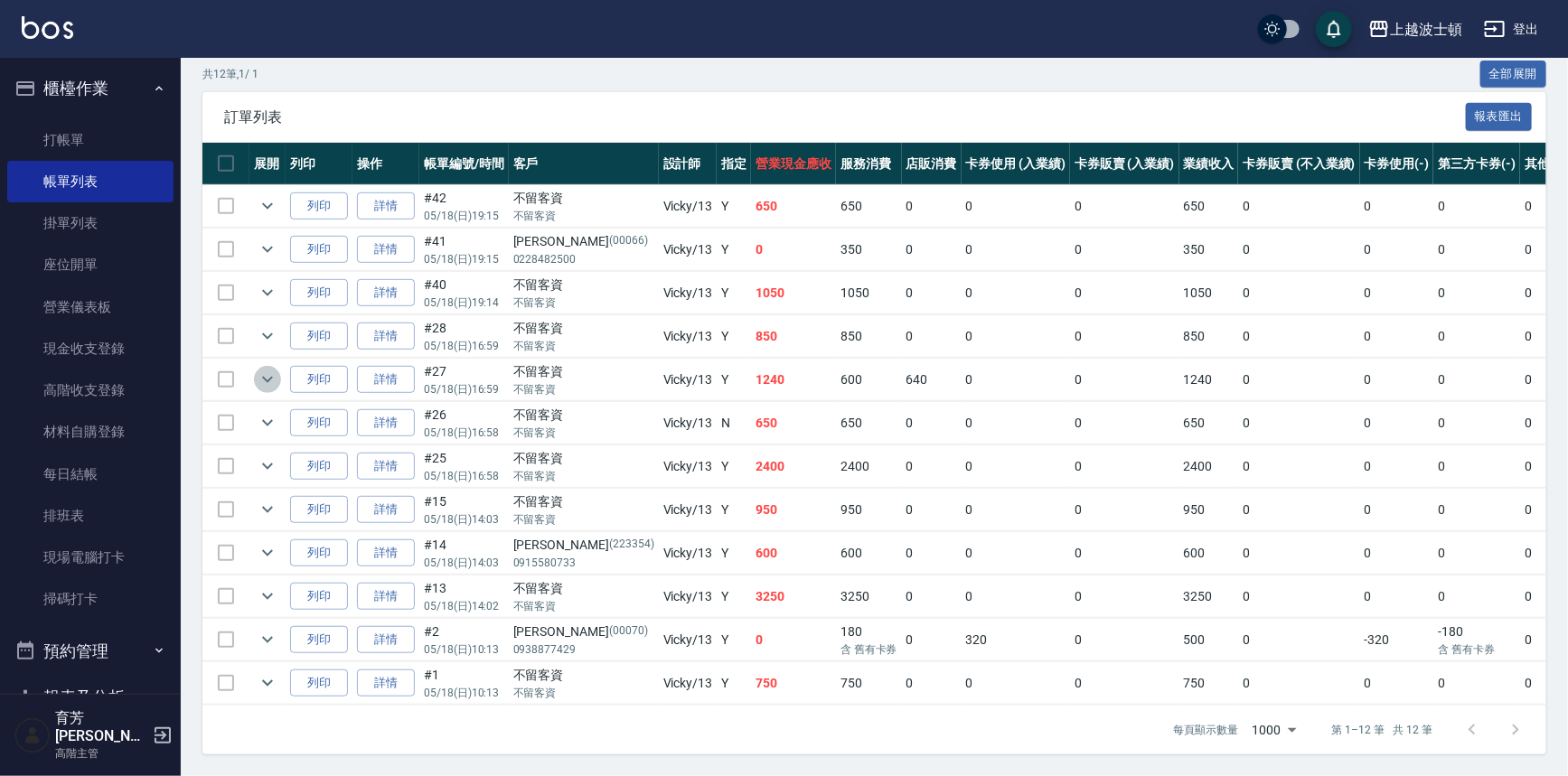
click at [265, 377] on icon "expand row" at bounding box center [268, 380] width 11 height 7
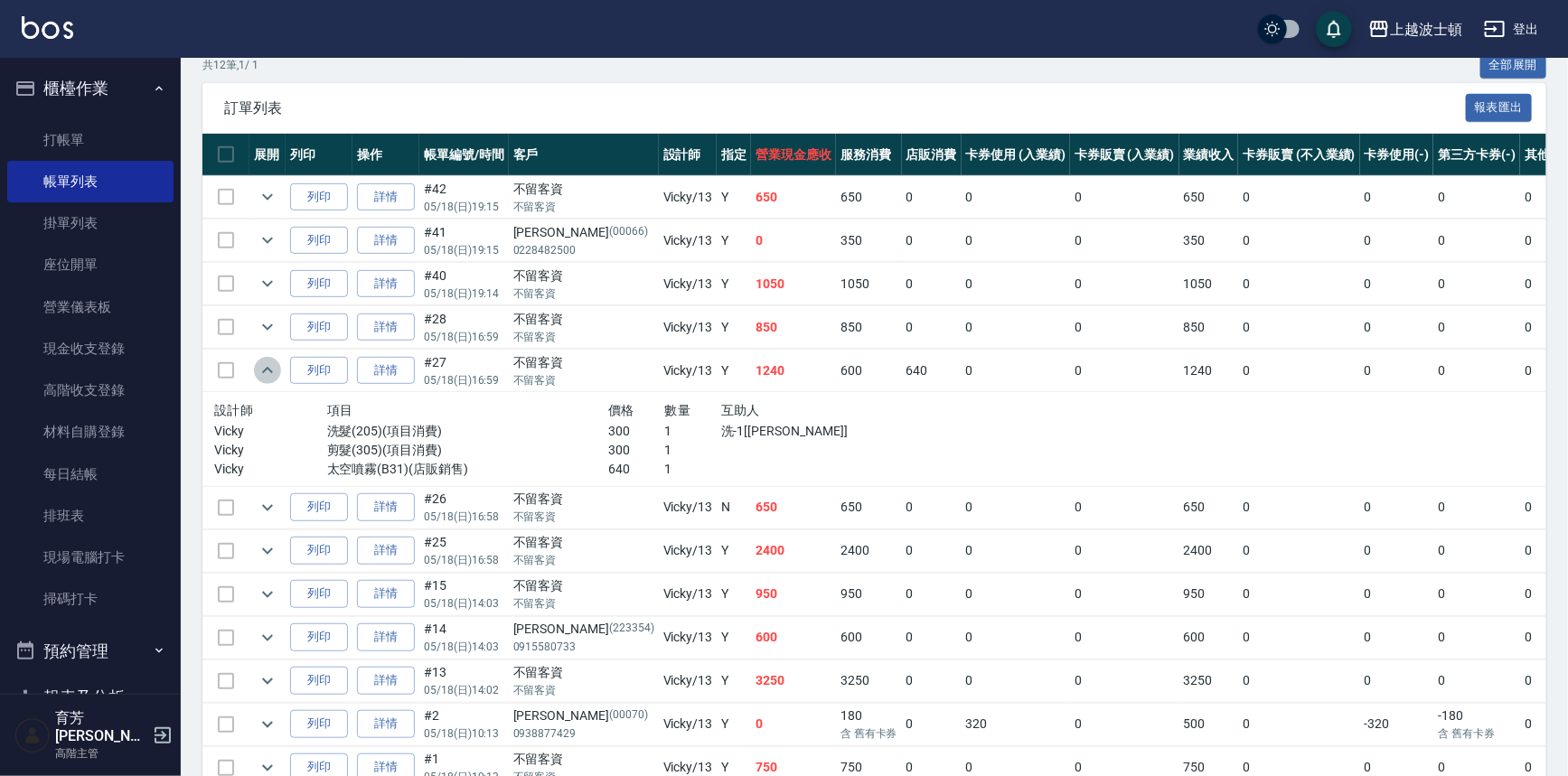
click at [265, 371] on icon "expand row" at bounding box center [267, 370] width 22 height 22
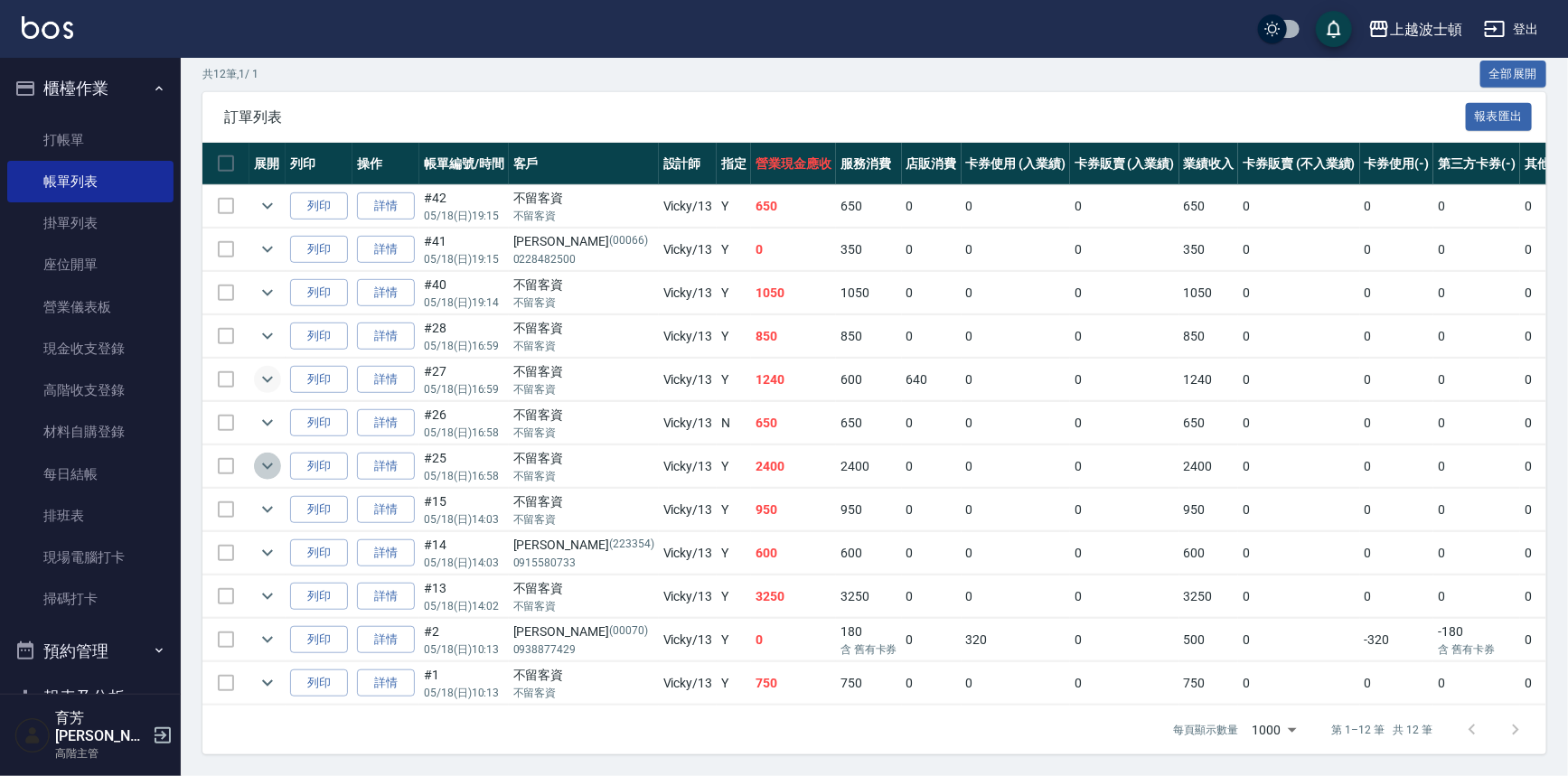
click at [266, 456] on icon "expand row" at bounding box center [267, 466] width 22 height 22
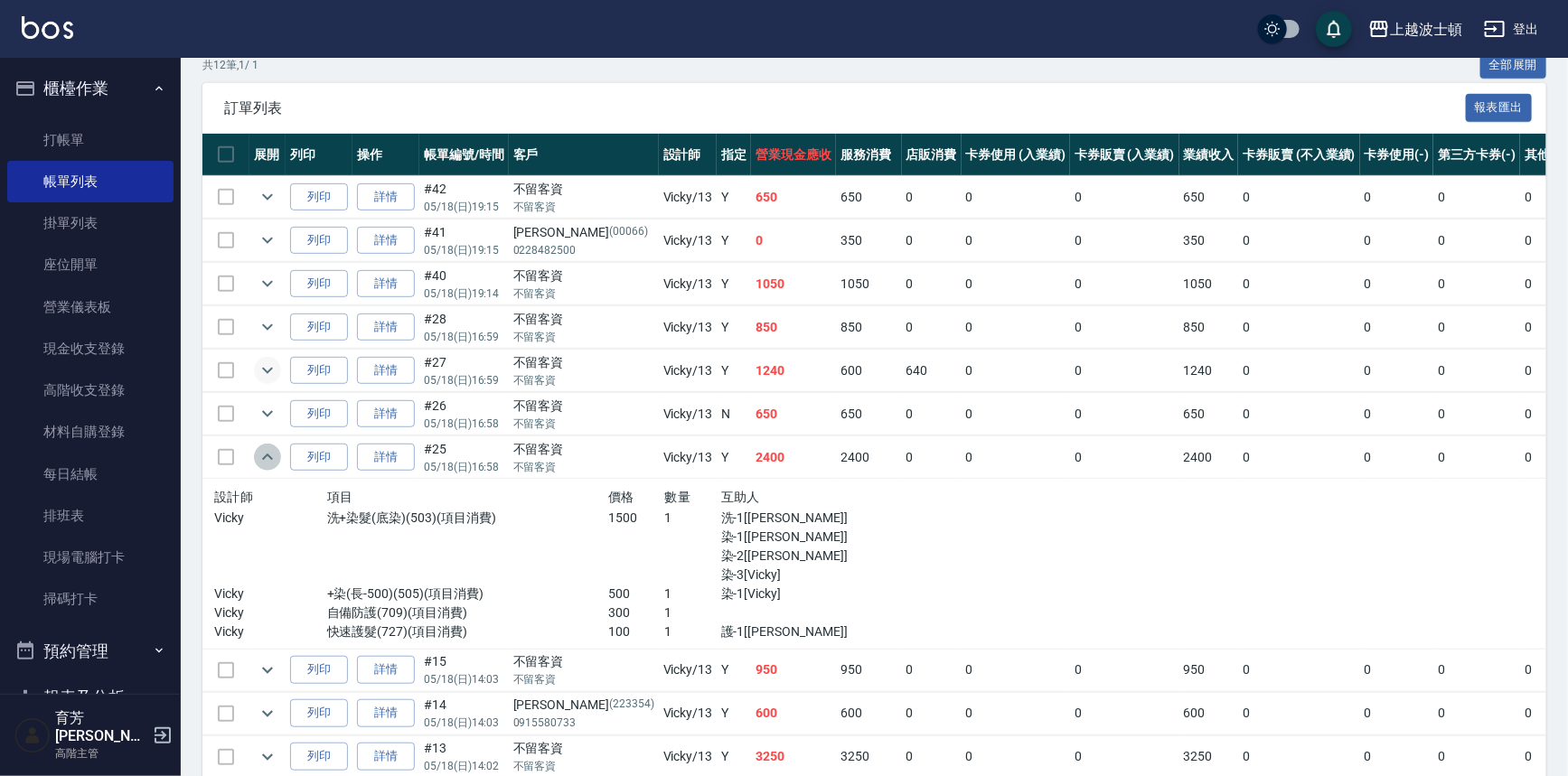
click at [266, 447] on icon "expand row" at bounding box center [267, 457] width 22 height 22
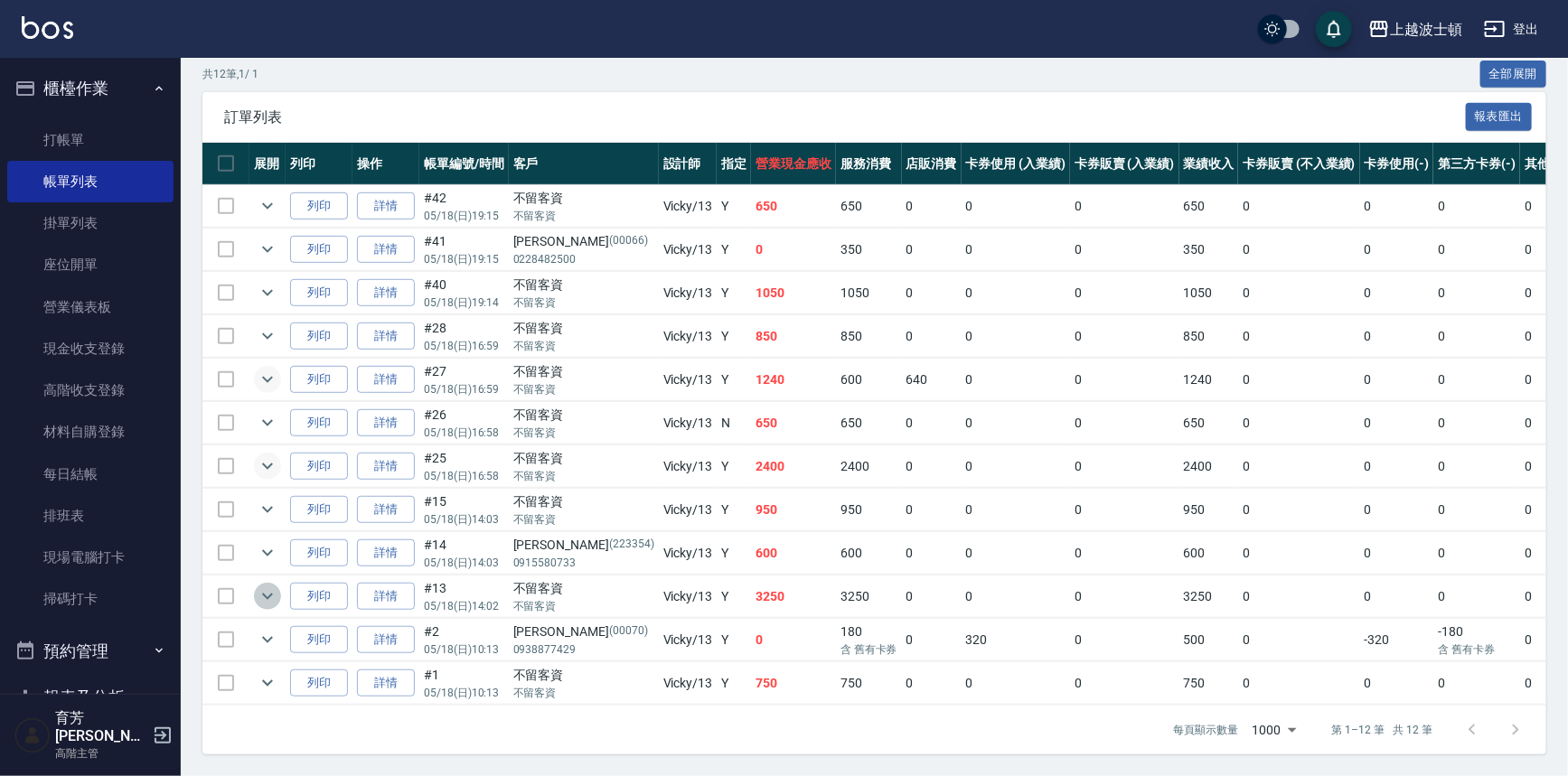
click at [272, 586] on icon "expand row" at bounding box center [267, 596] width 22 height 22
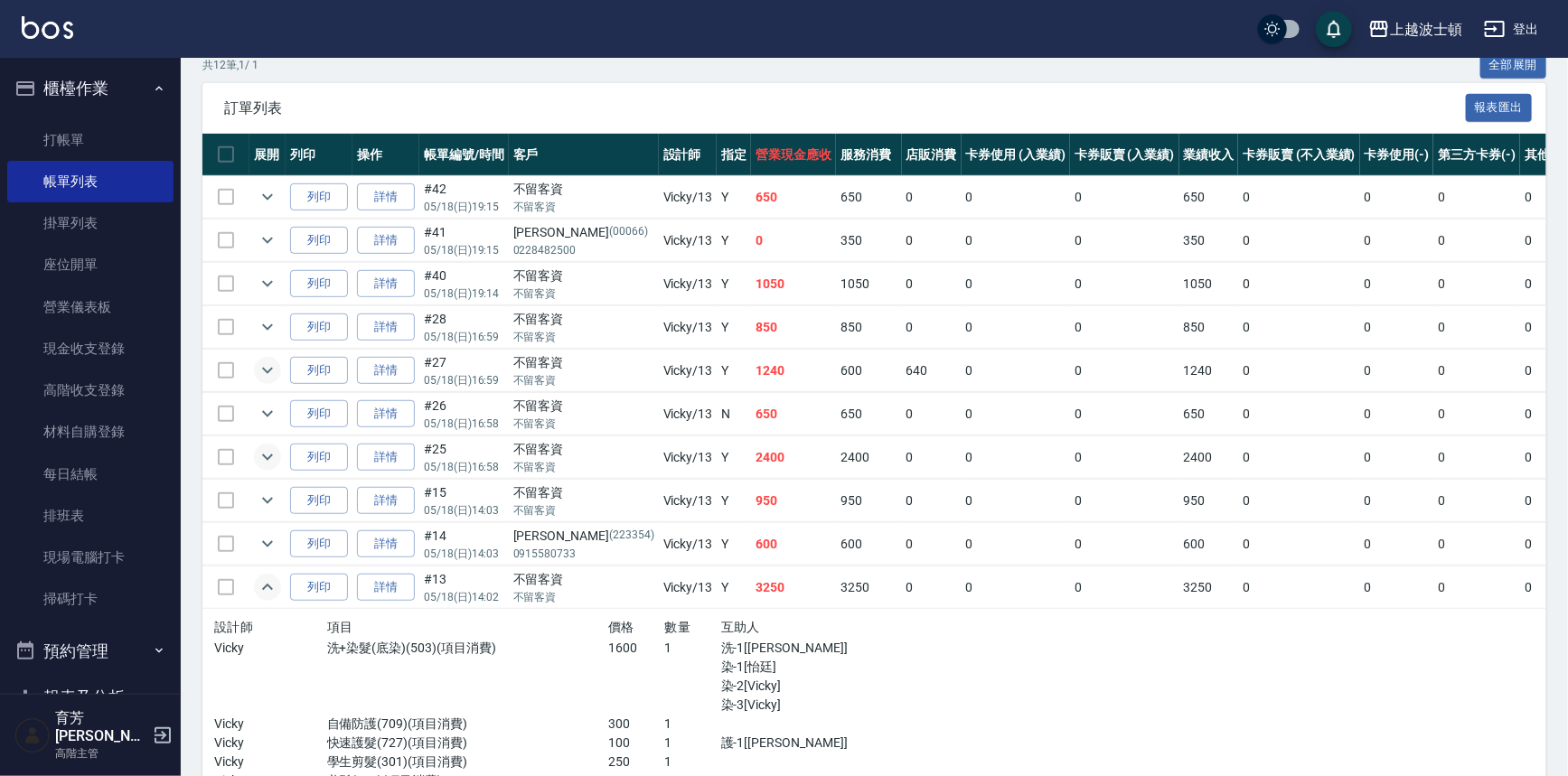
scroll to position [594, 0]
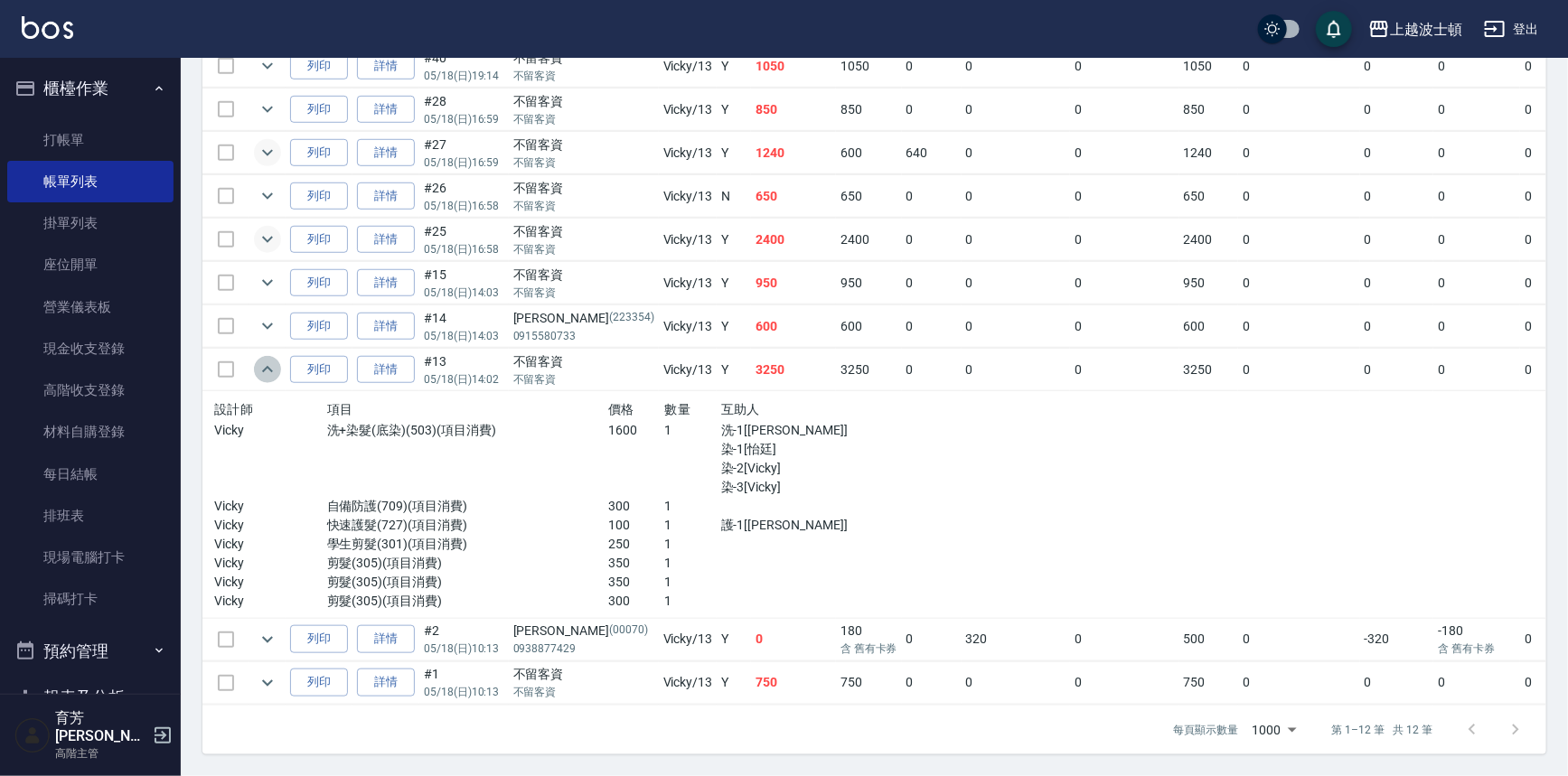
click at [271, 359] on icon "expand row" at bounding box center [267, 369] width 22 height 22
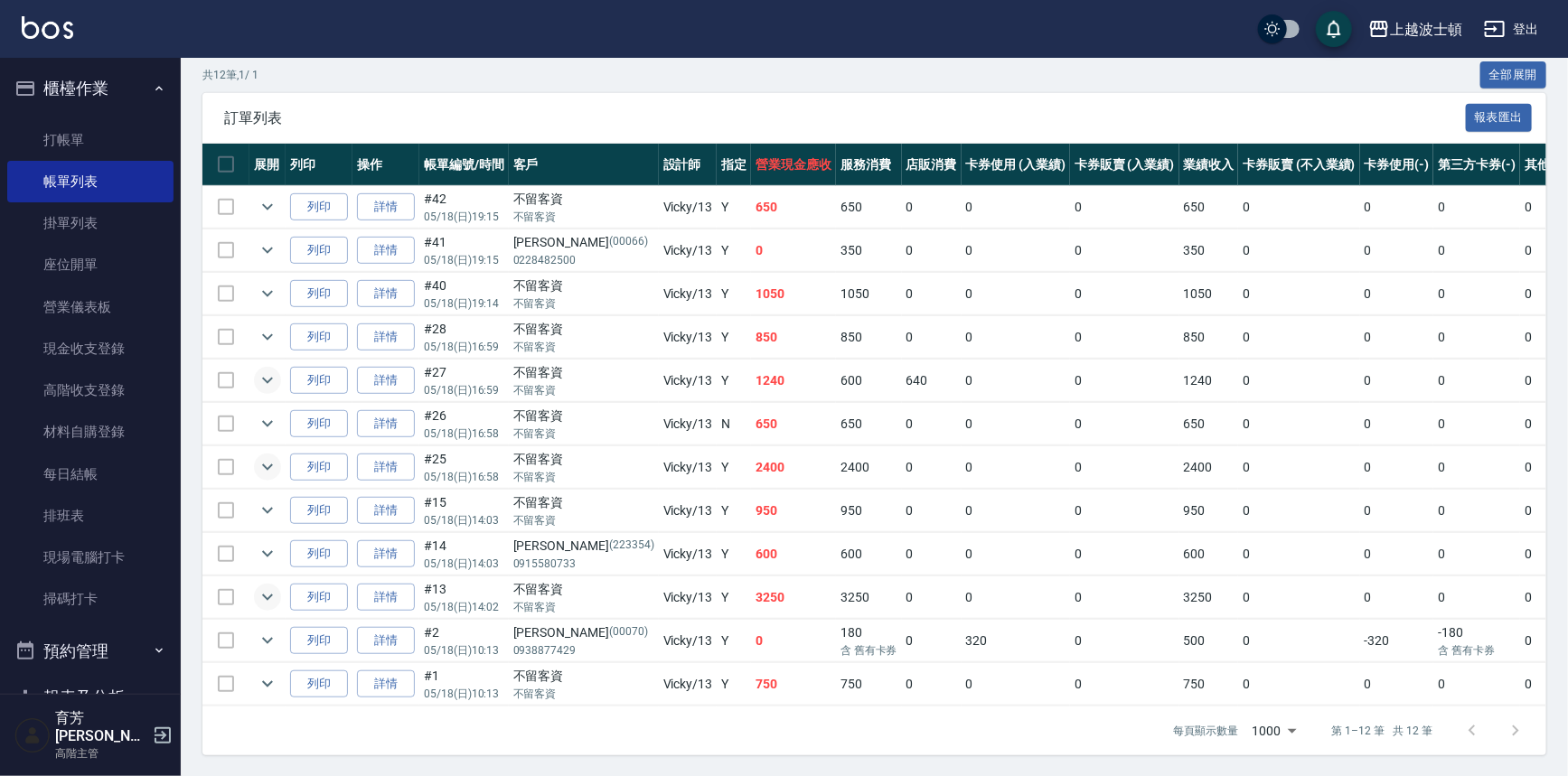
scroll to position [368, 0]
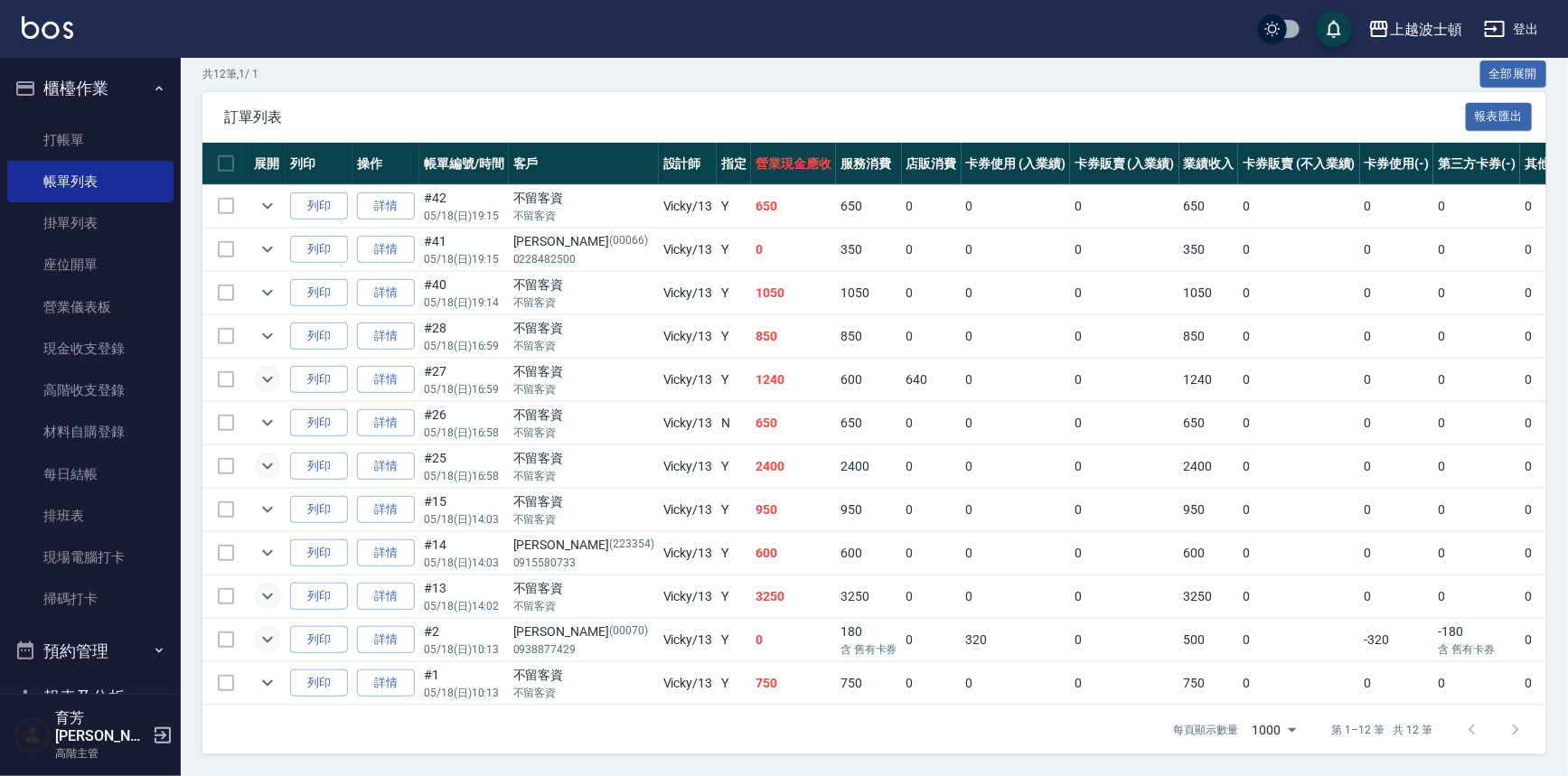
click at [263, 631] on icon "expand row" at bounding box center [267, 639] width 22 height 22
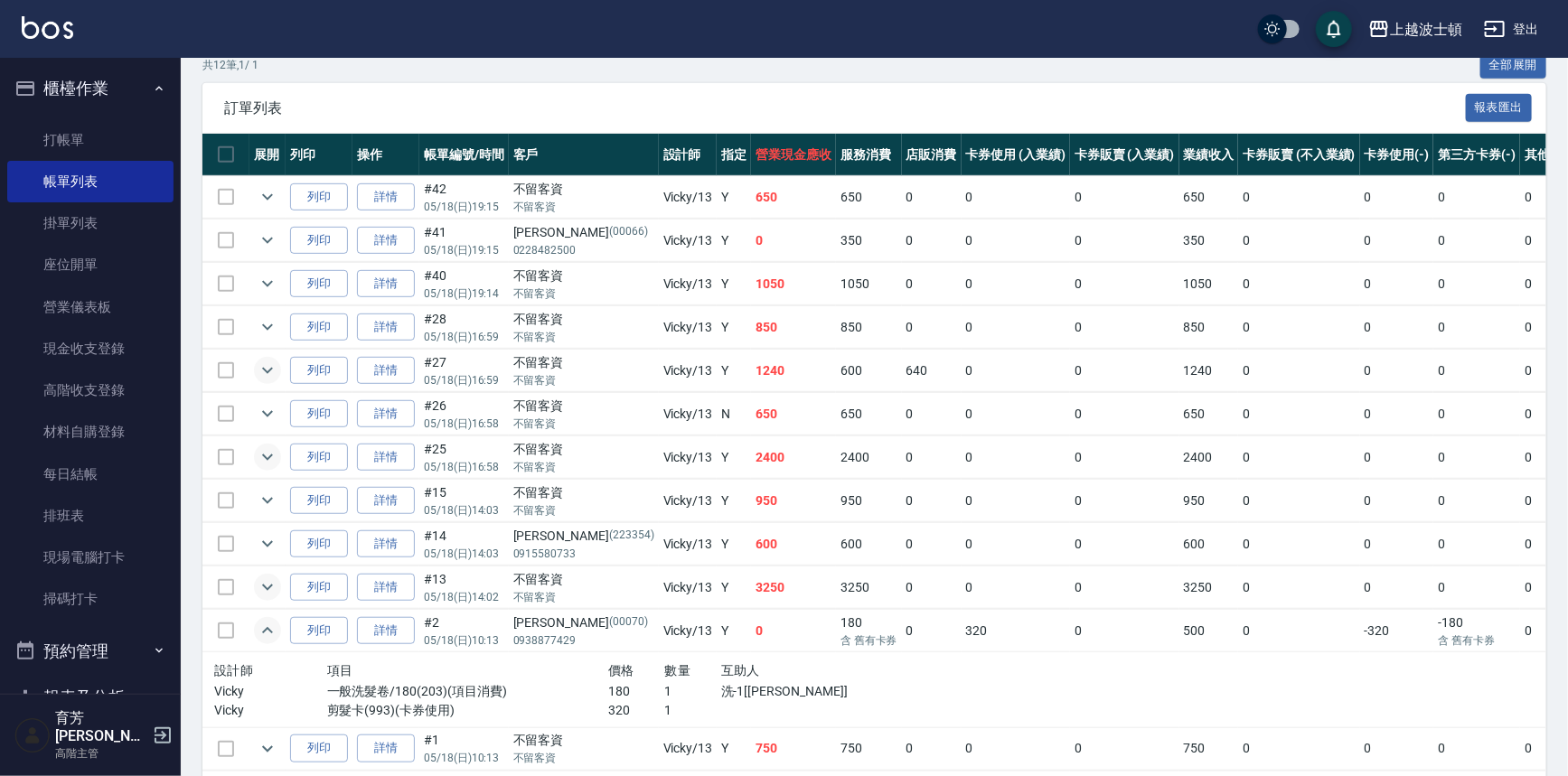
click at [254, 585] on button "expand row" at bounding box center [267, 587] width 27 height 27
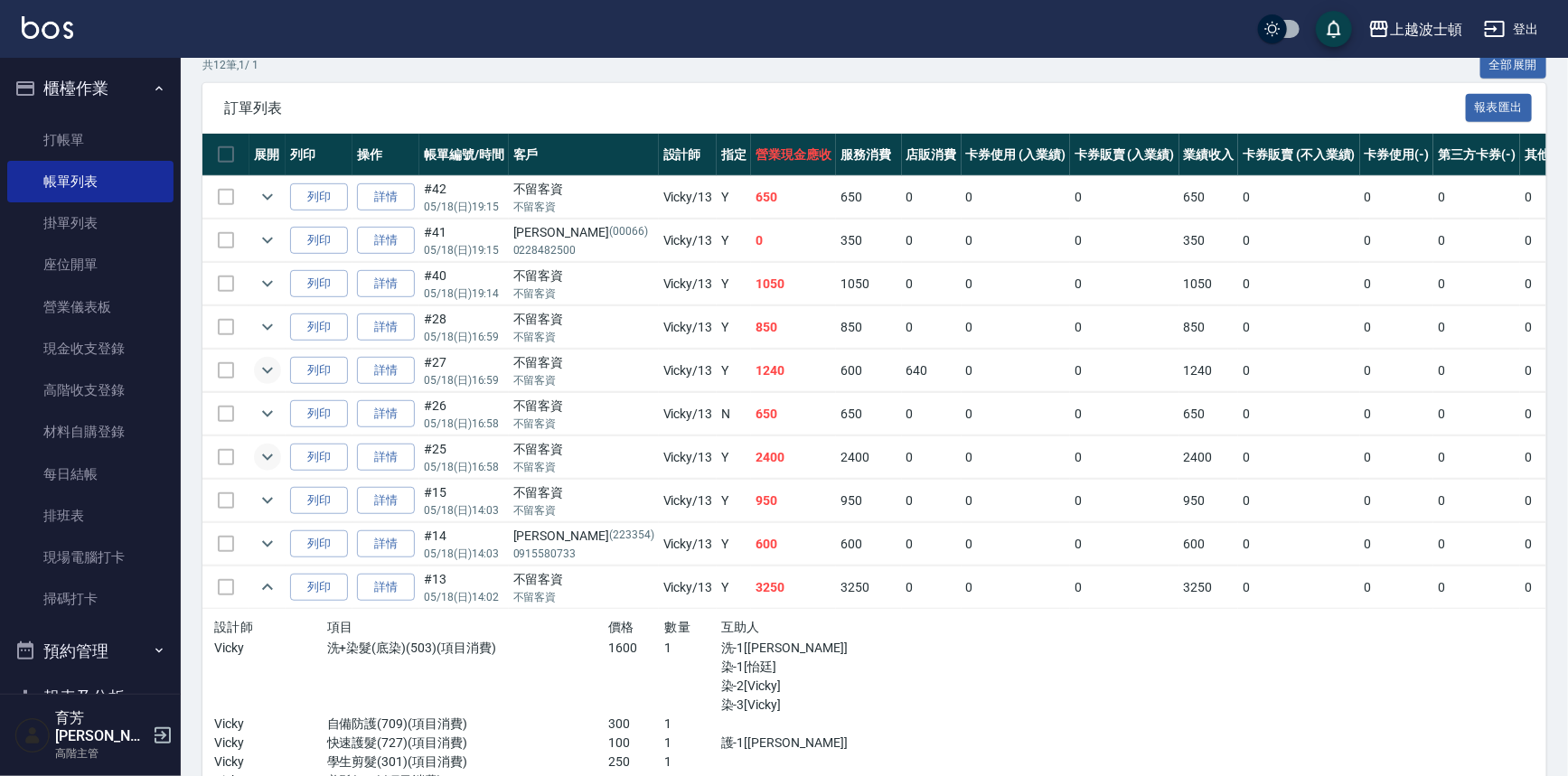
scroll to position [668, 0]
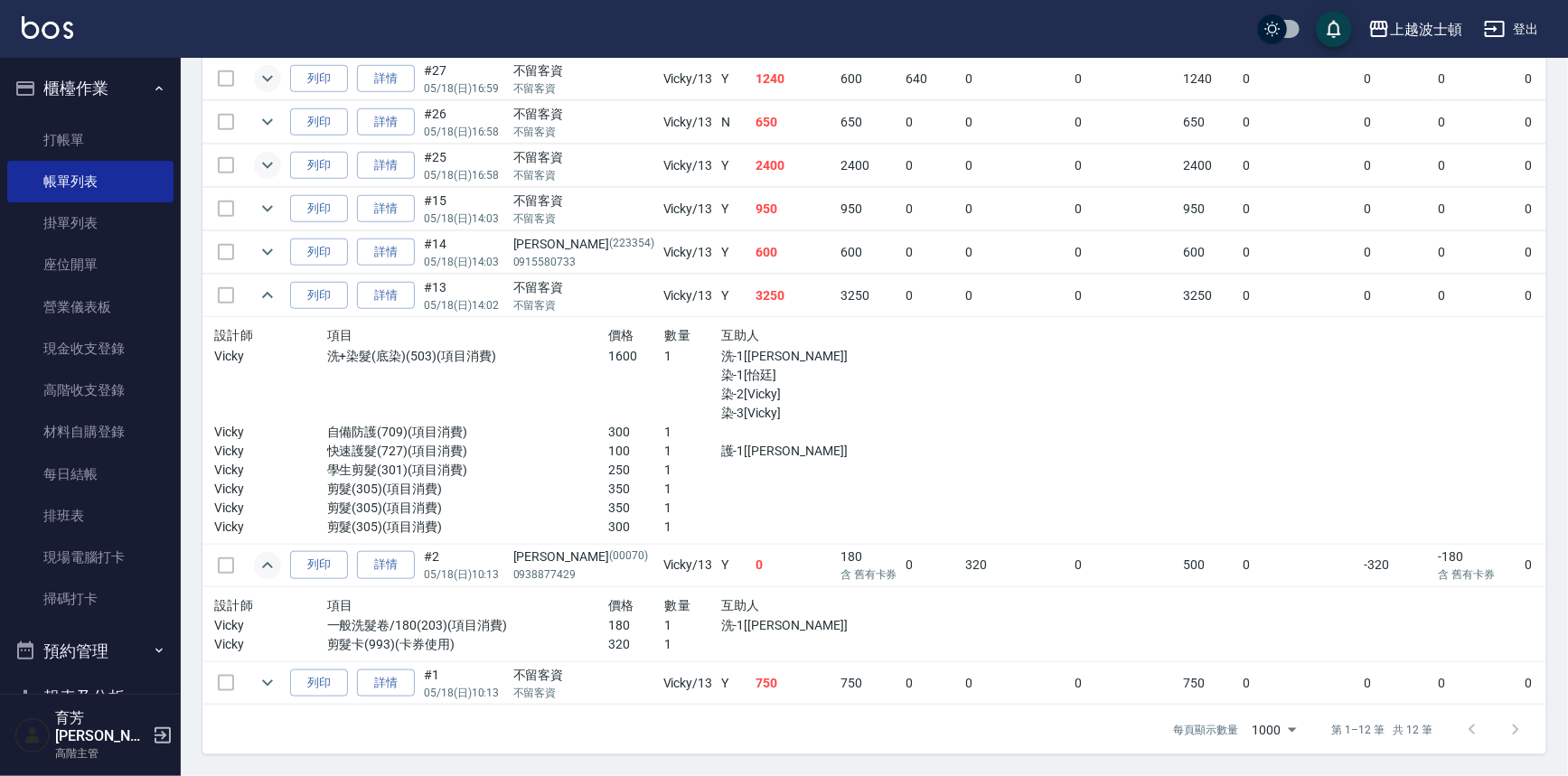
click at [54, 83] on button "櫃檯作業" at bounding box center [91, 89] width 167 height 47
